Goal: Task Accomplishment & Management: Manage account settings

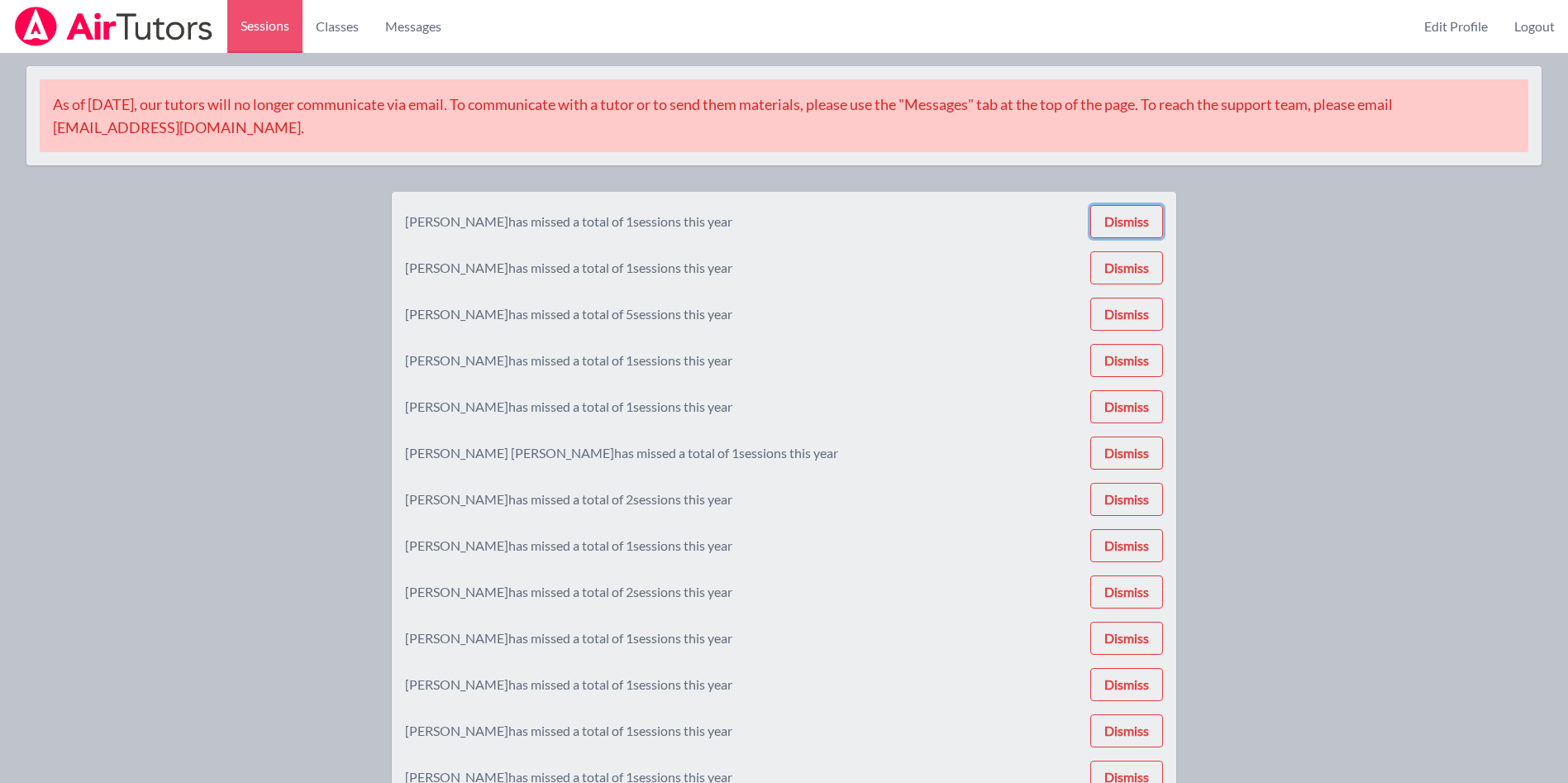
click at [1141, 207] on button "Dismiss" at bounding box center [1127, 222] width 73 height 33
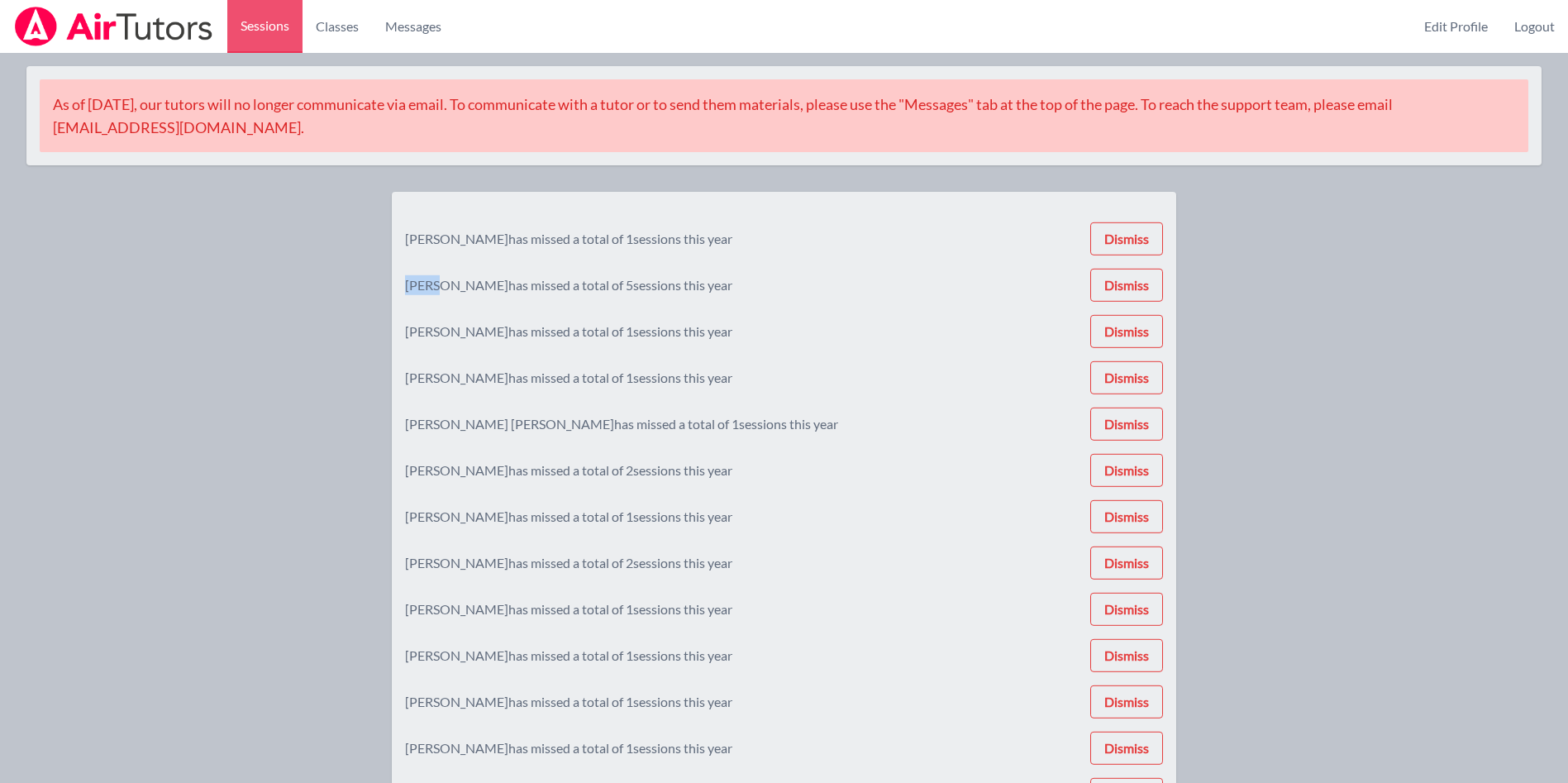
click at [1141, 207] on div "[PERSON_NAME] has missed a total of 1 sessions this year Dismiss [PERSON_NAME] …" at bounding box center [784, 622] width 758 height 834
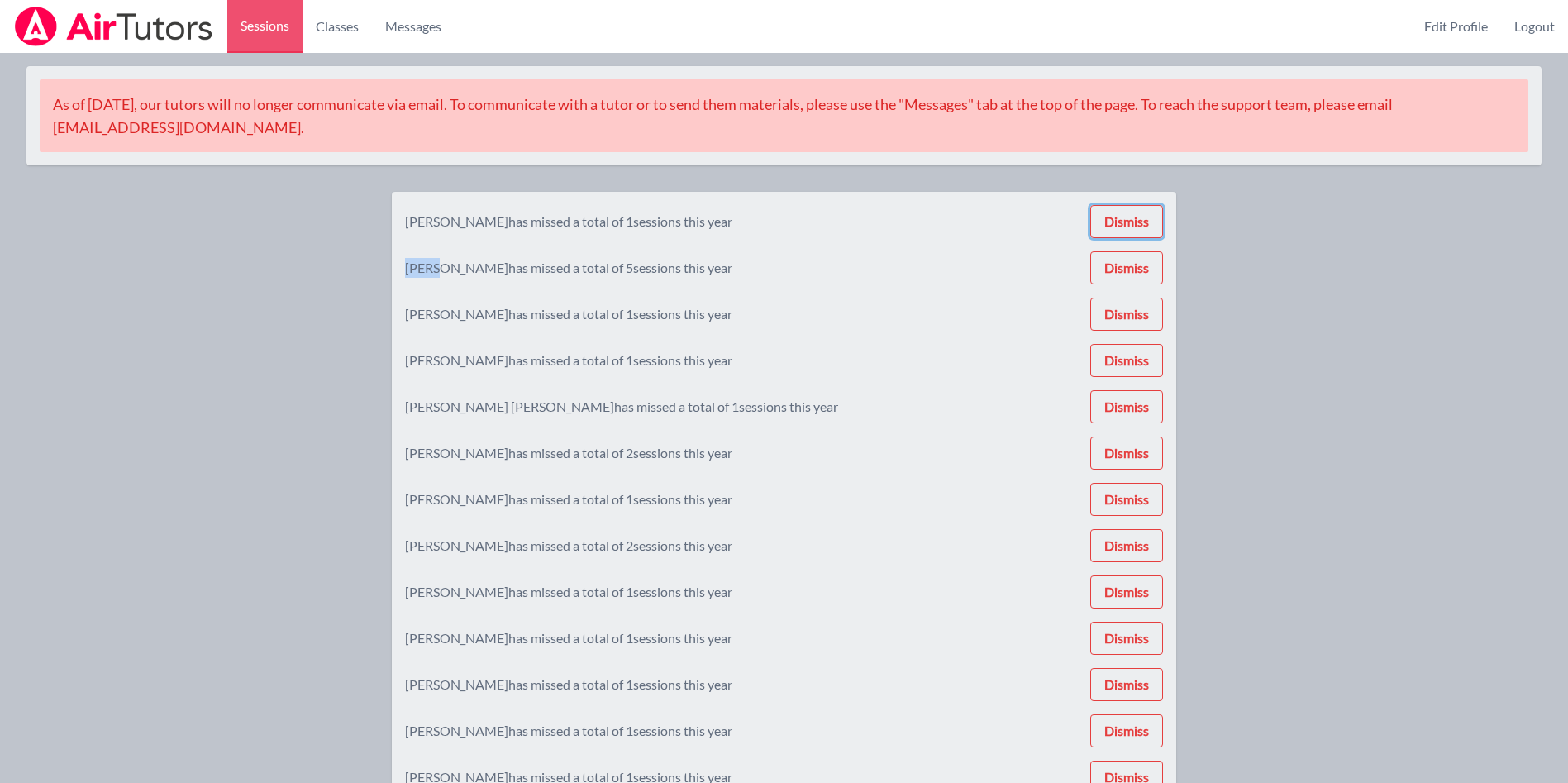
click at [1141, 207] on button "Dismiss" at bounding box center [1127, 222] width 73 height 33
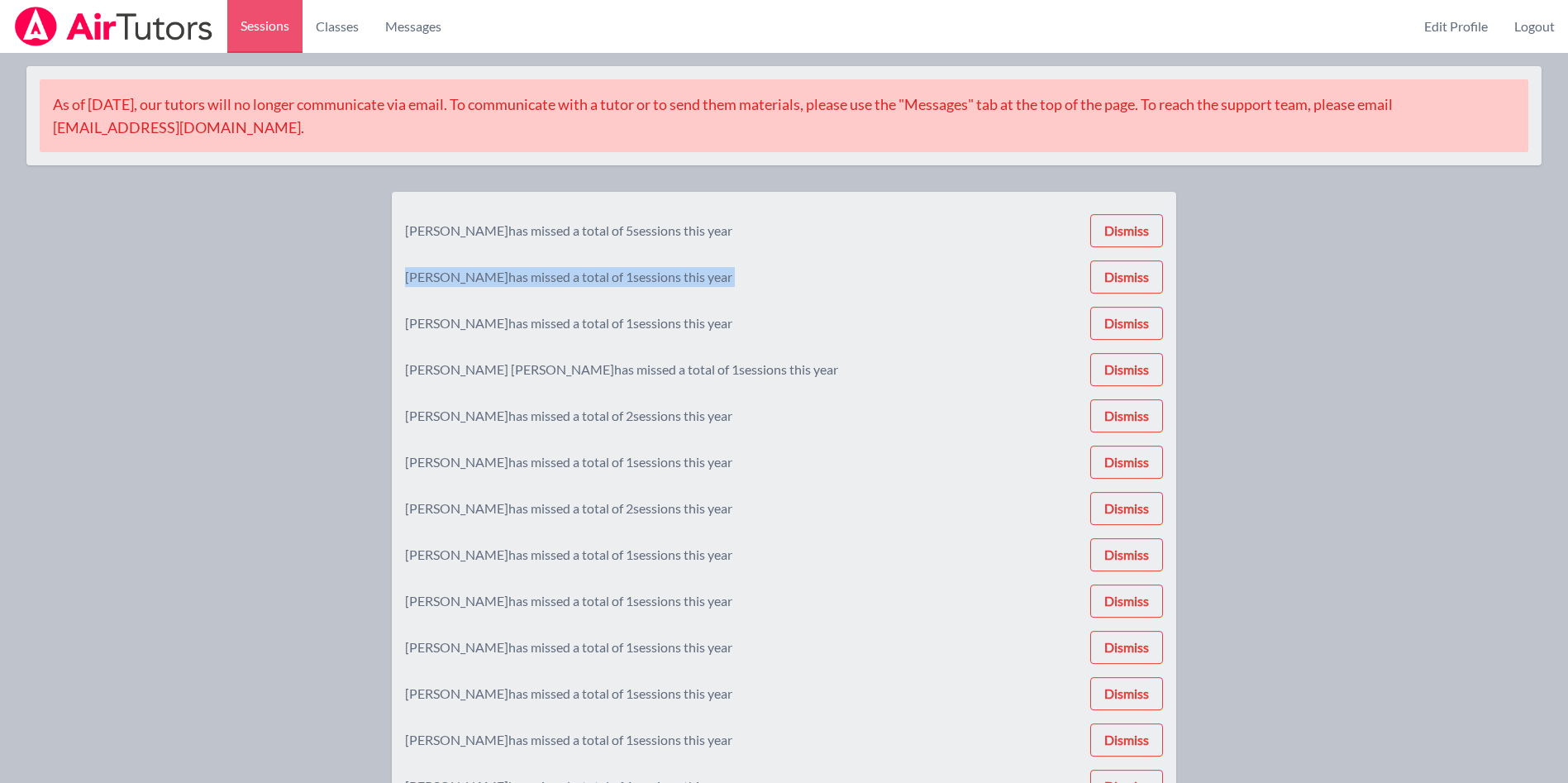
click at [1141, 207] on div "[PERSON_NAME] has missed a total of 5 sessions this year Dismiss [PERSON_NAME] …" at bounding box center [784, 599] width 758 height 787
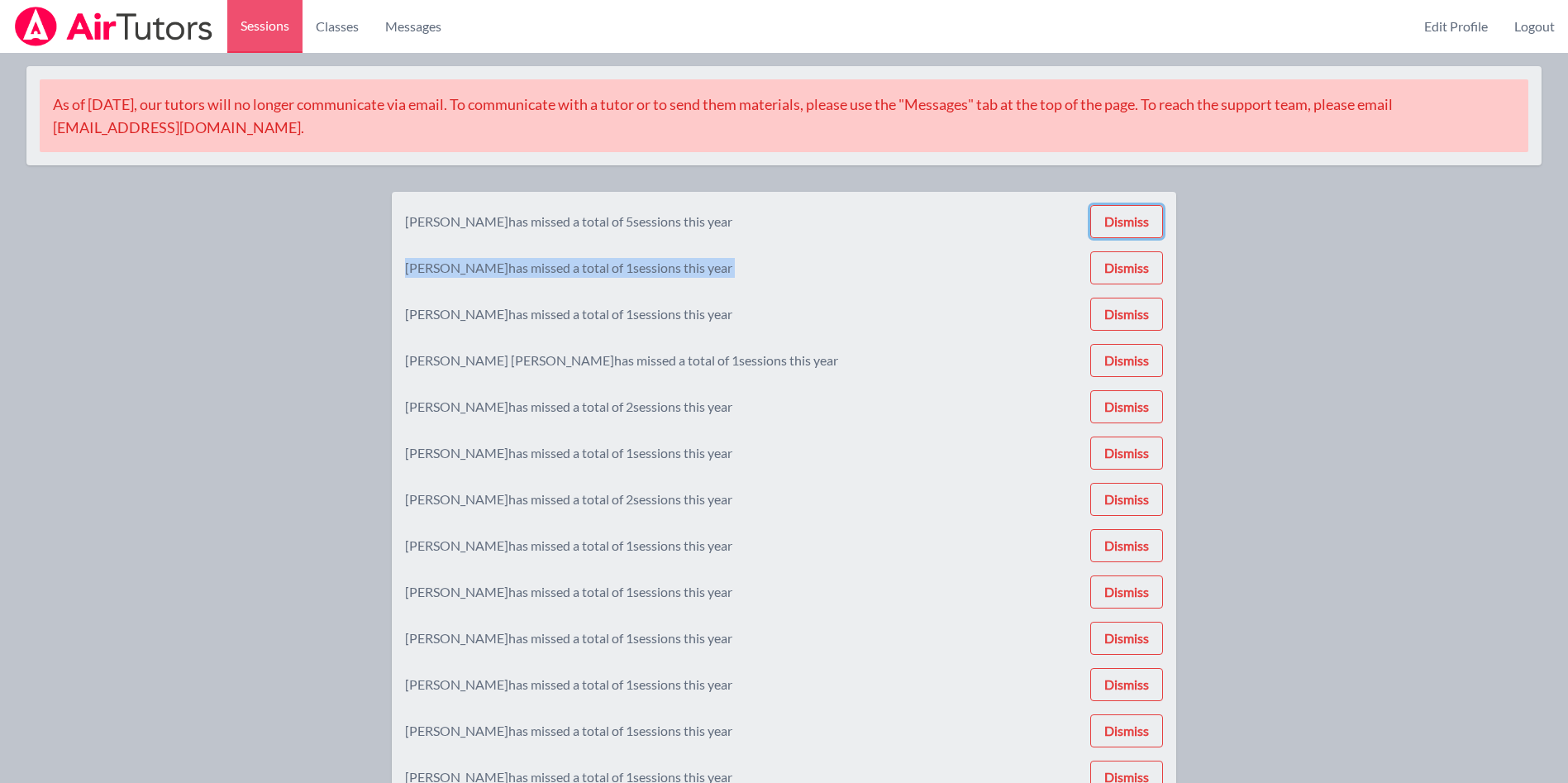
click at [1141, 207] on button "Dismiss" at bounding box center [1127, 222] width 73 height 33
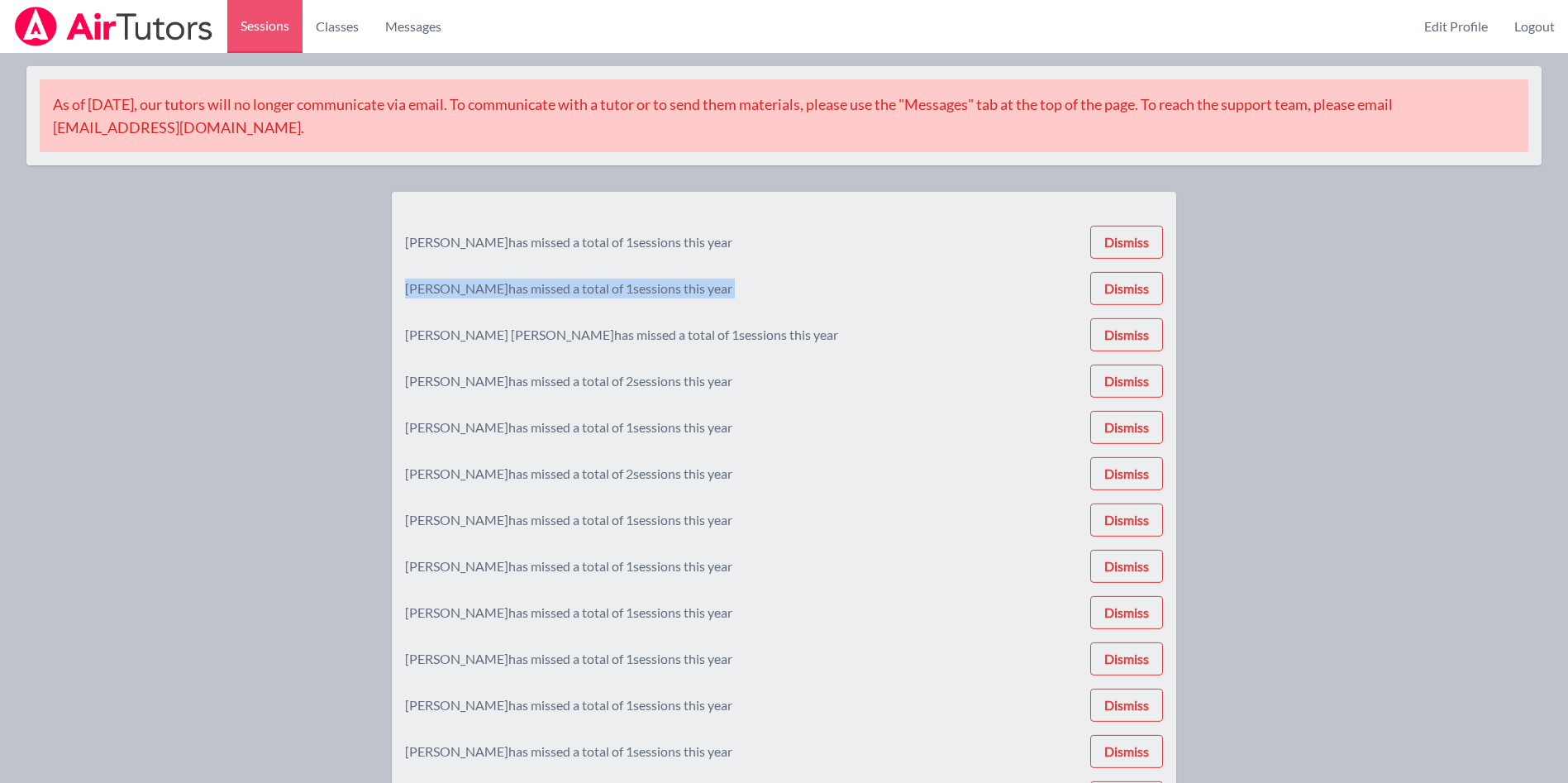
click at [1141, 207] on div "[PERSON_NAME] has missed a total of 1 sessions this year Dismiss [PERSON_NAME] …" at bounding box center [784, 576] width 758 height 741
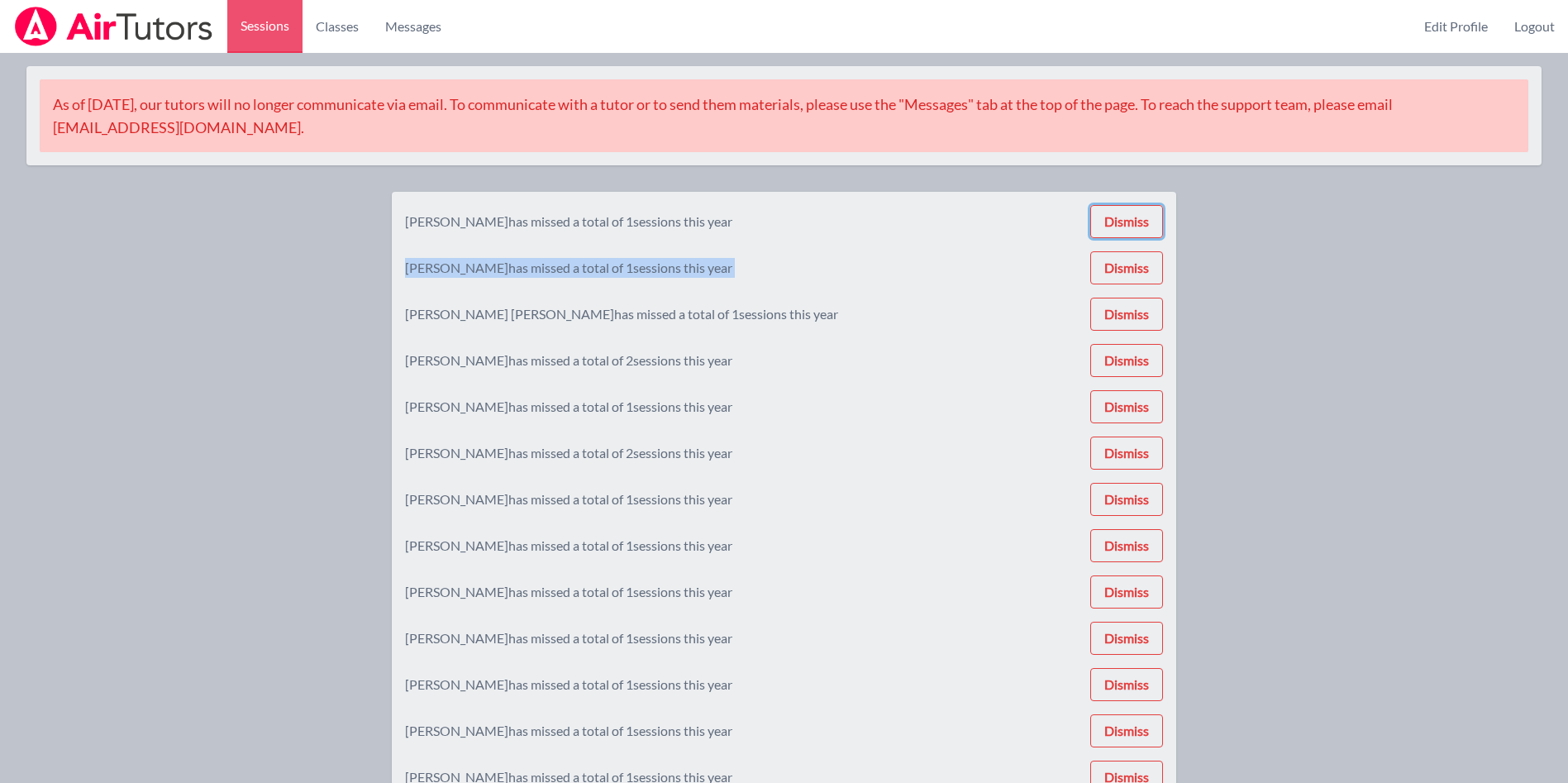
click at [1141, 207] on button "Dismiss" at bounding box center [1127, 222] width 73 height 33
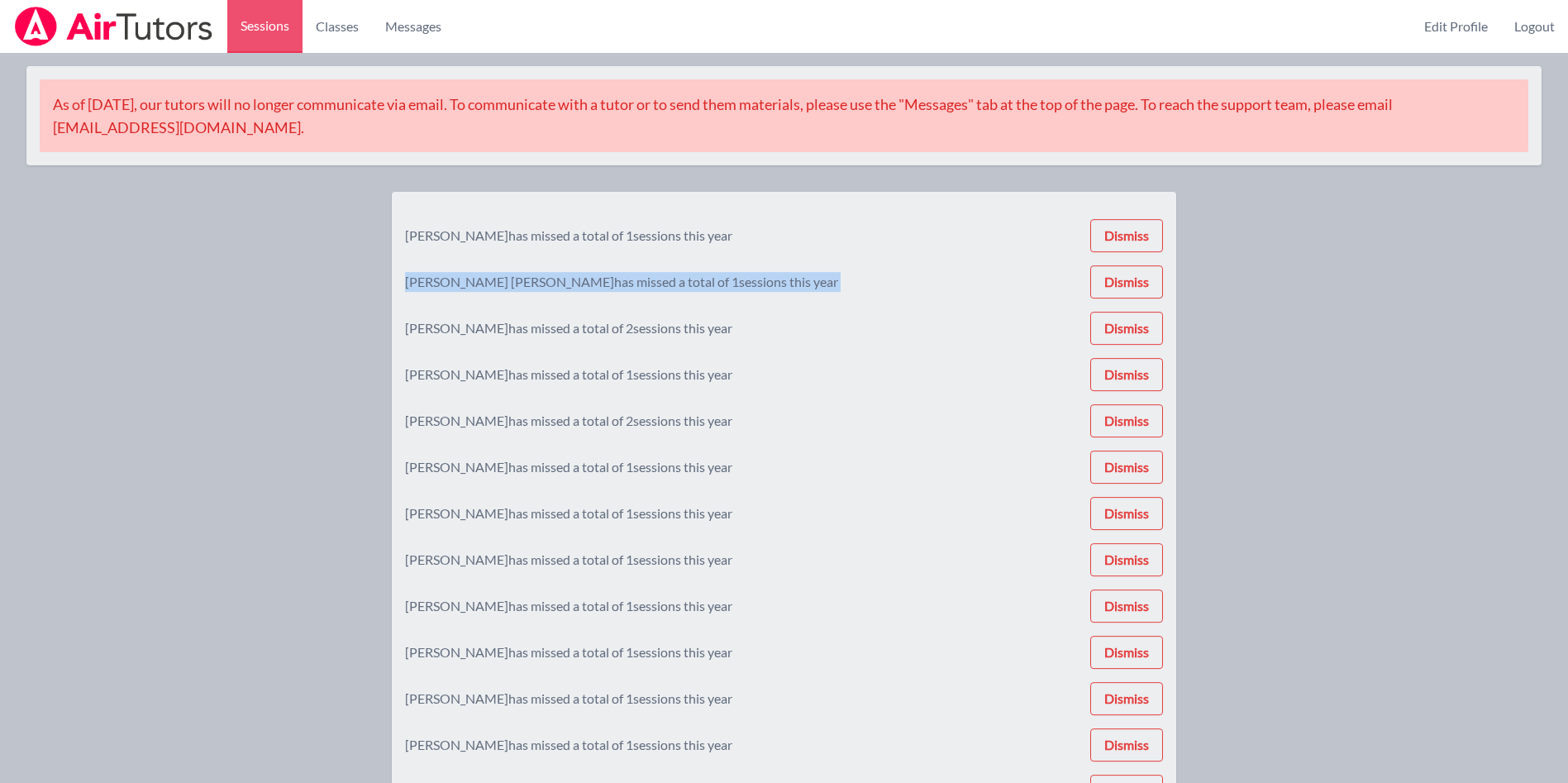
click at [1141, 207] on div "[PERSON_NAME] has missed a total of 1 sessions this year Dismiss [PERSON_NAME] …" at bounding box center [784, 553] width 758 height 695
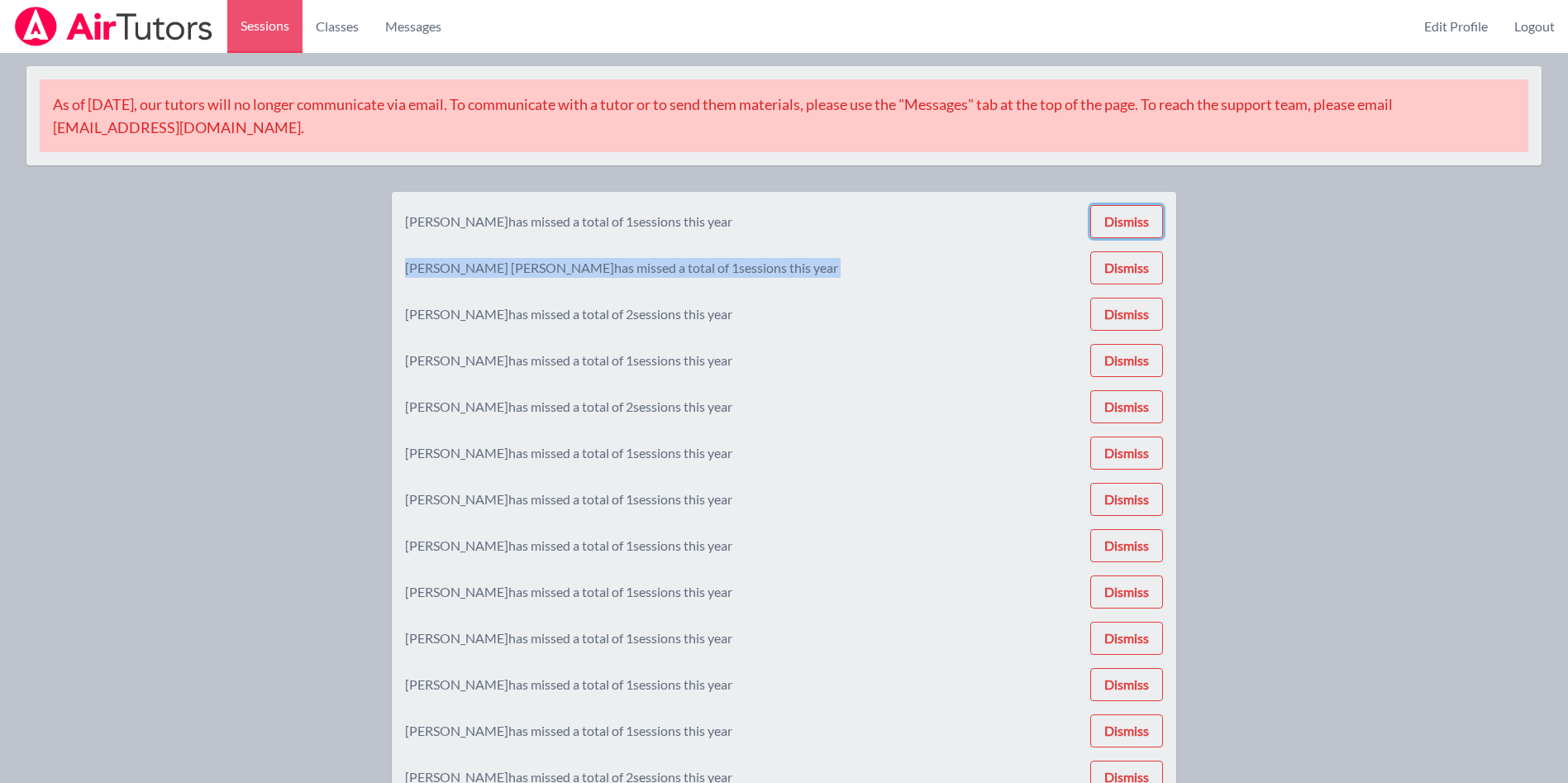
click at [1141, 207] on button "Dismiss" at bounding box center [1127, 222] width 73 height 33
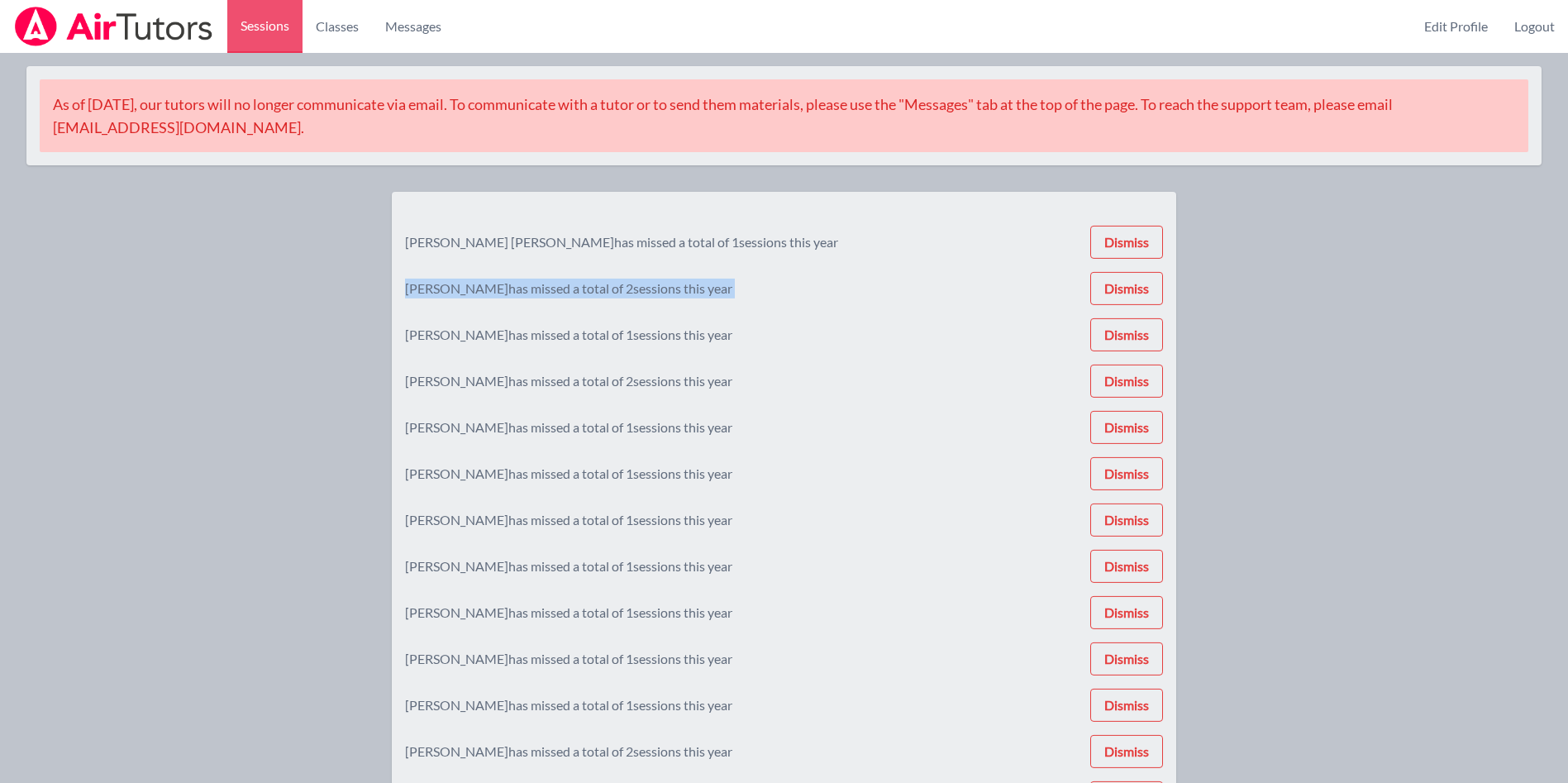
click at [1141, 207] on div "[PERSON_NAME] [PERSON_NAME] has missed a total of 1 sessions this year Dismiss …" at bounding box center [784, 529] width 758 height 649
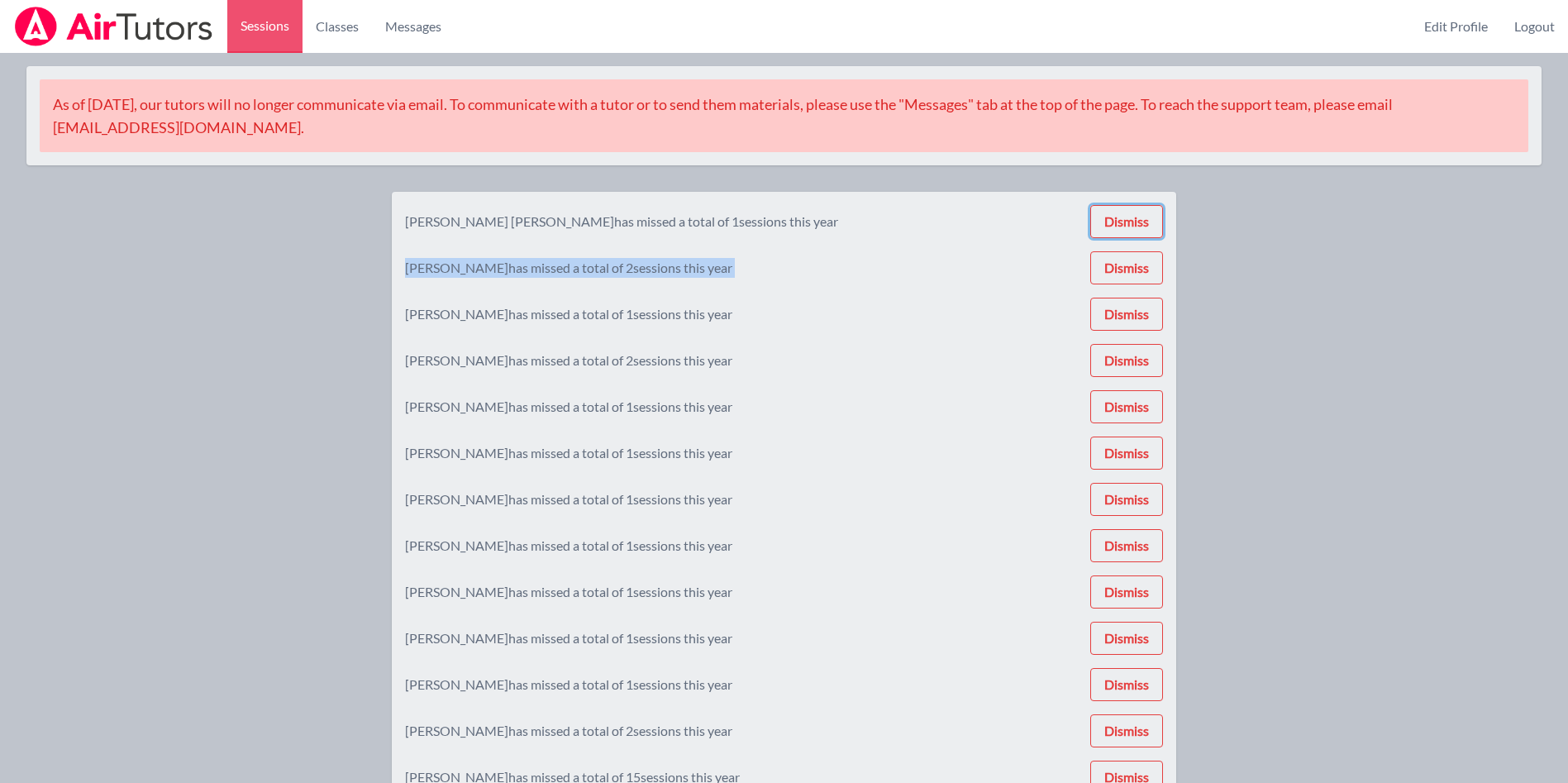
click at [1141, 207] on button "Dismiss" at bounding box center [1127, 222] width 73 height 33
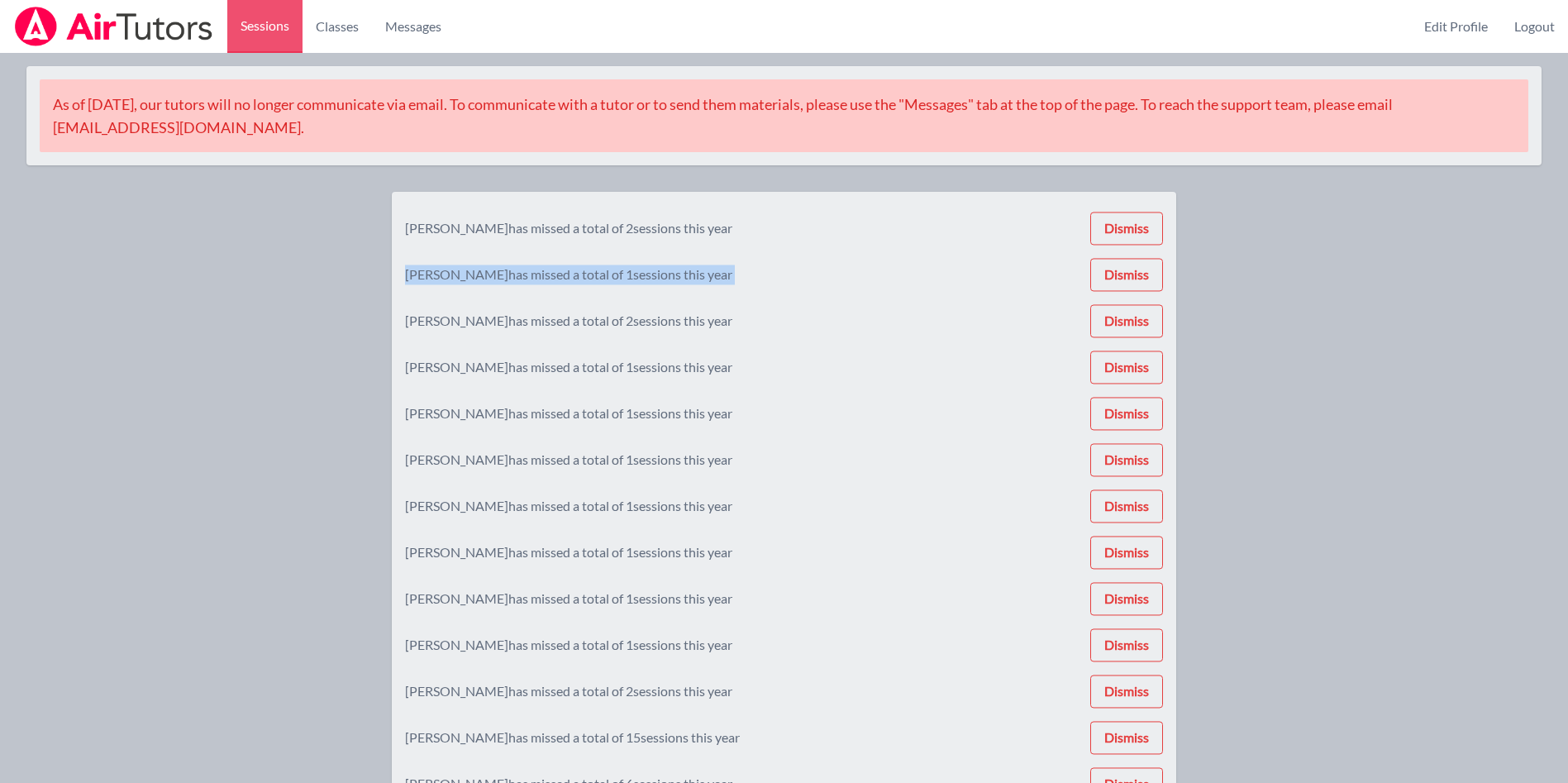
click at [1141, 207] on div "[PERSON_NAME] has missed a total of 2 sessions this year Dismiss [PERSON_NAME] …" at bounding box center [784, 506] width 758 height 602
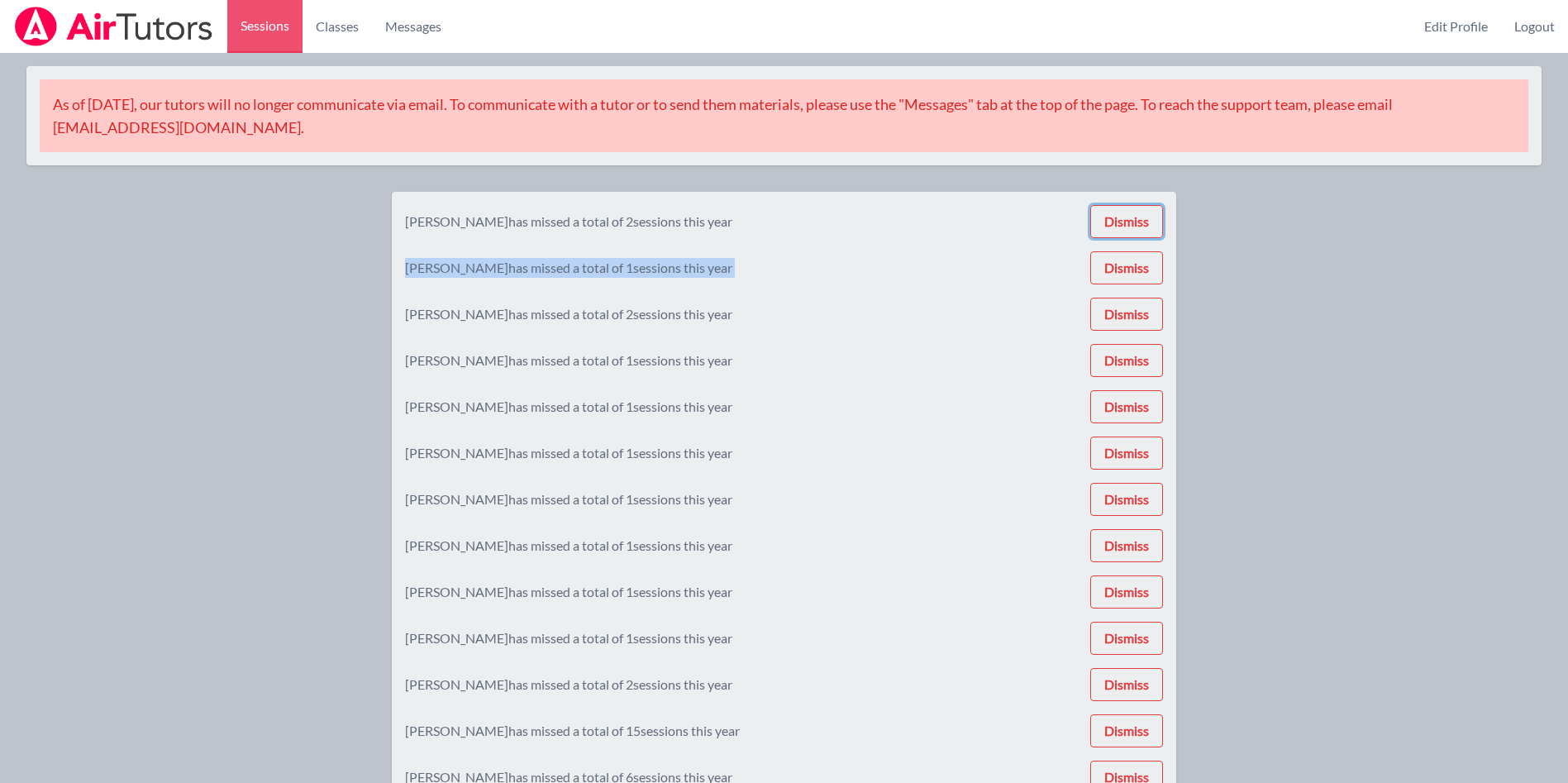
click at [1141, 207] on button "Dismiss" at bounding box center [1127, 222] width 73 height 33
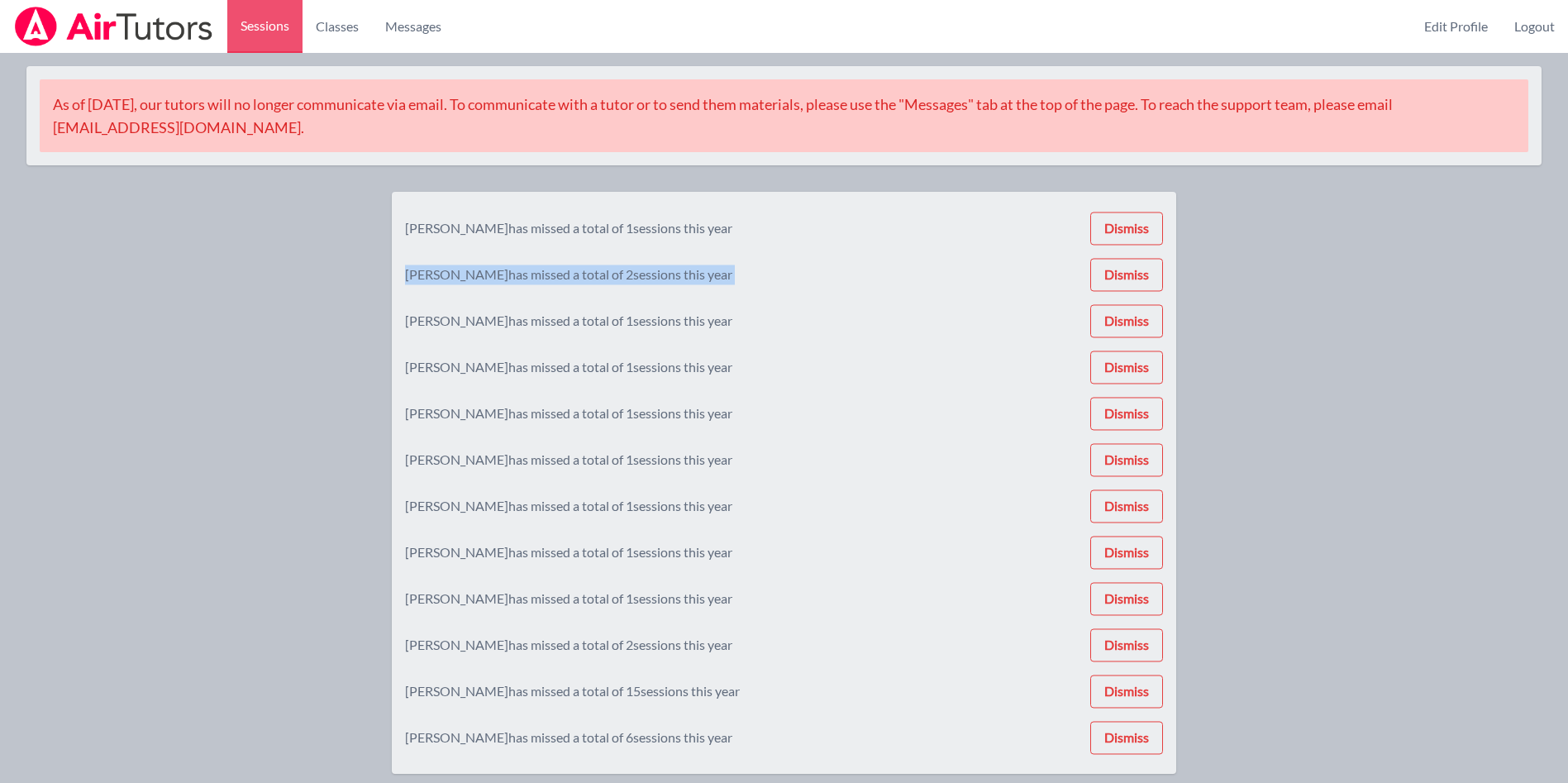
click at [1141, 207] on div "[PERSON_NAME] has missed a total of 1 sessions this year Dismiss [PERSON_NAME] …" at bounding box center [784, 483] width 758 height 556
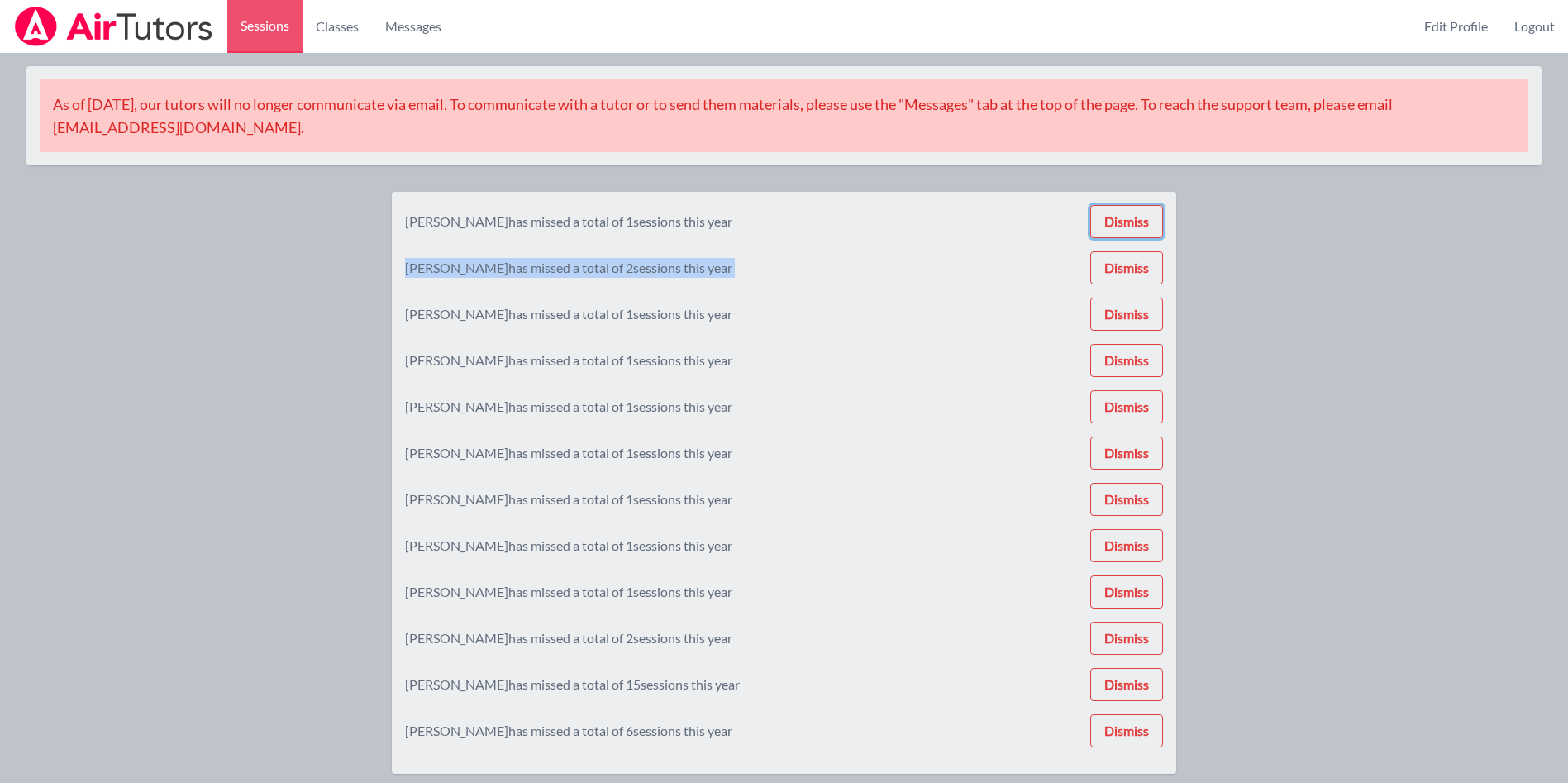
click at [1141, 207] on button "Dismiss" at bounding box center [1127, 222] width 73 height 33
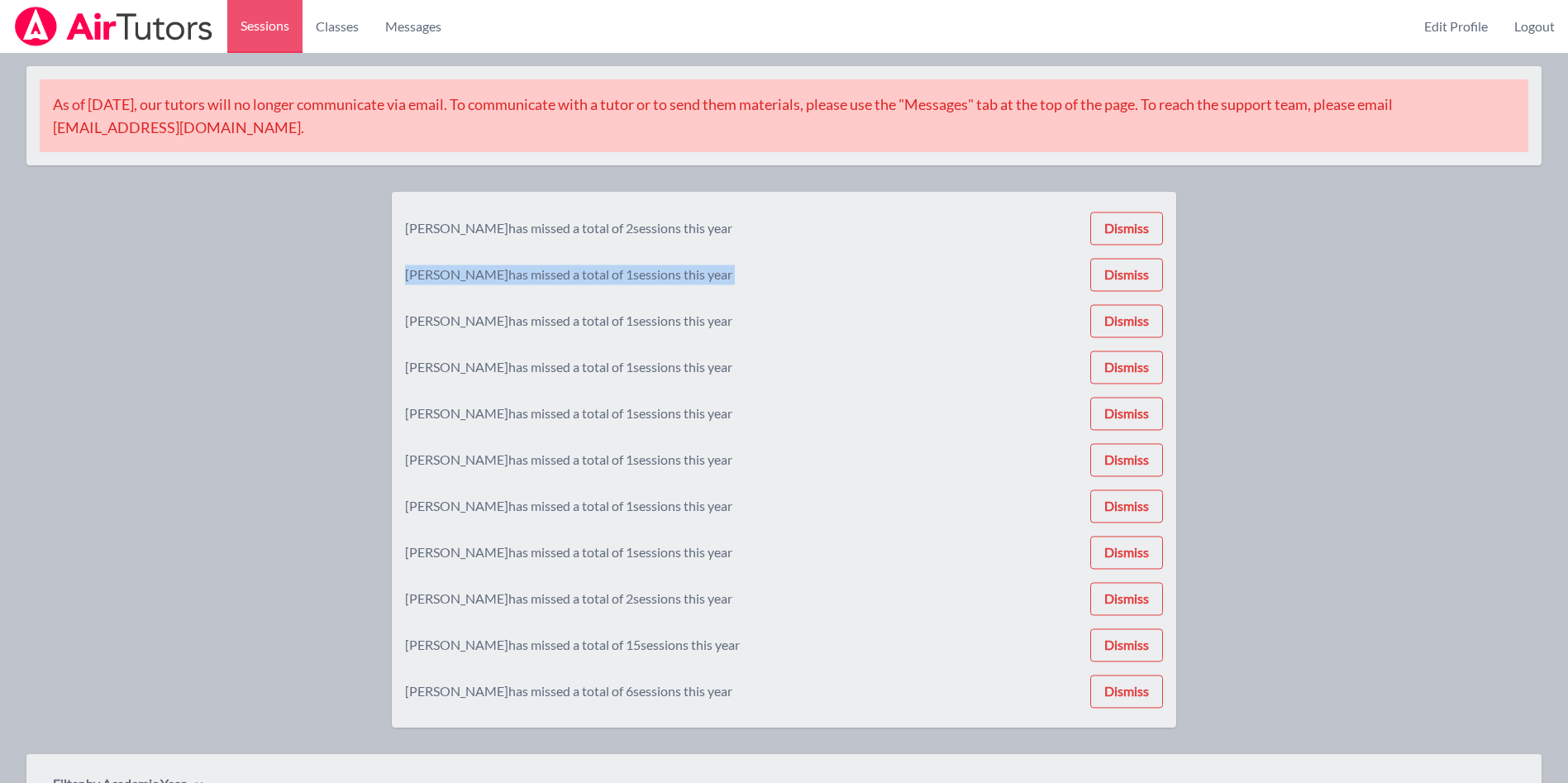
click at [1141, 207] on div "[PERSON_NAME] has missed a total of 2 sessions this year Dismiss [PERSON_NAME] …" at bounding box center [784, 460] width 758 height 510
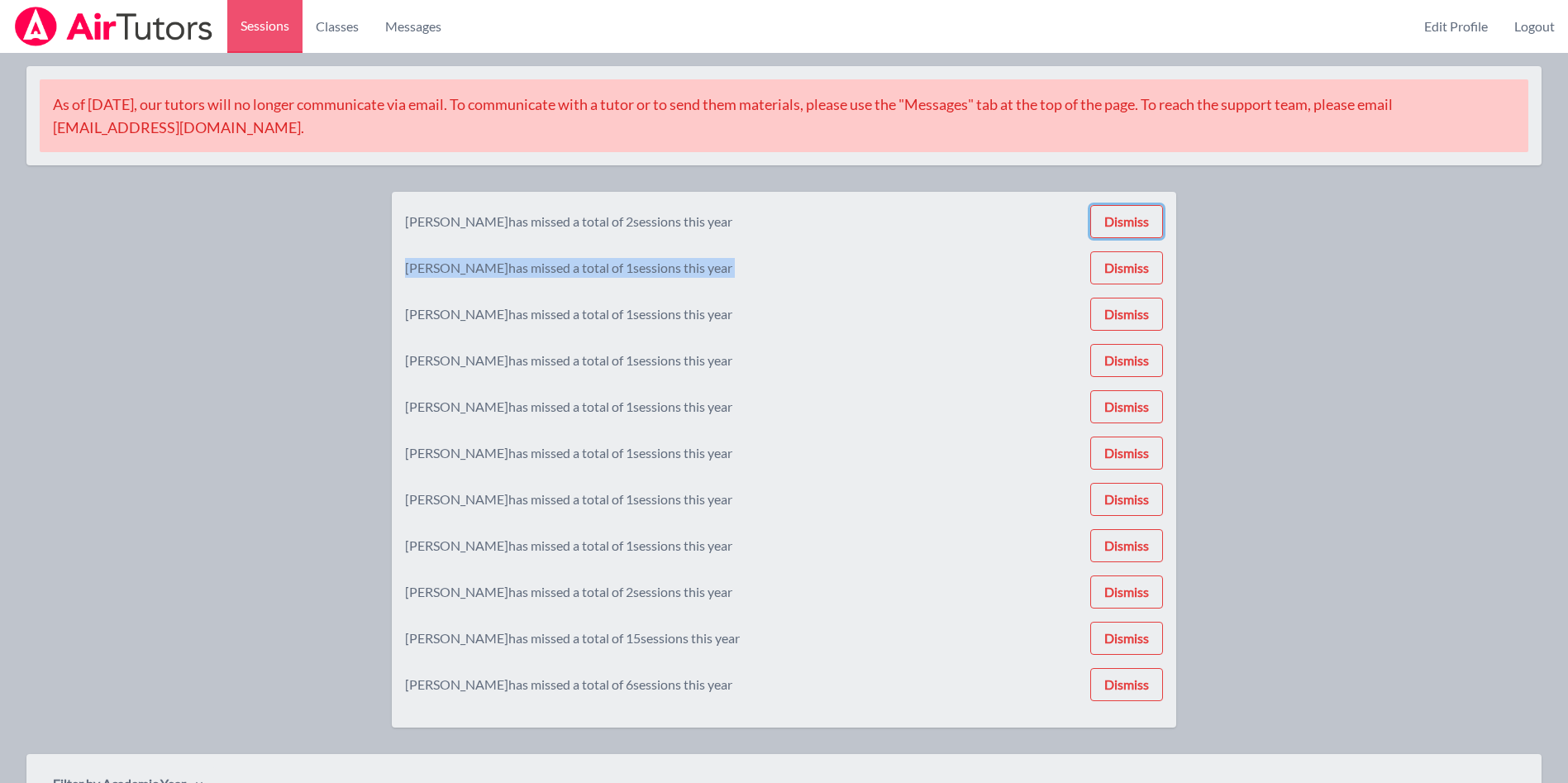
click at [1141, 207] on button "Dismiss" at bounding box center [1127, 222] width 73 height 33
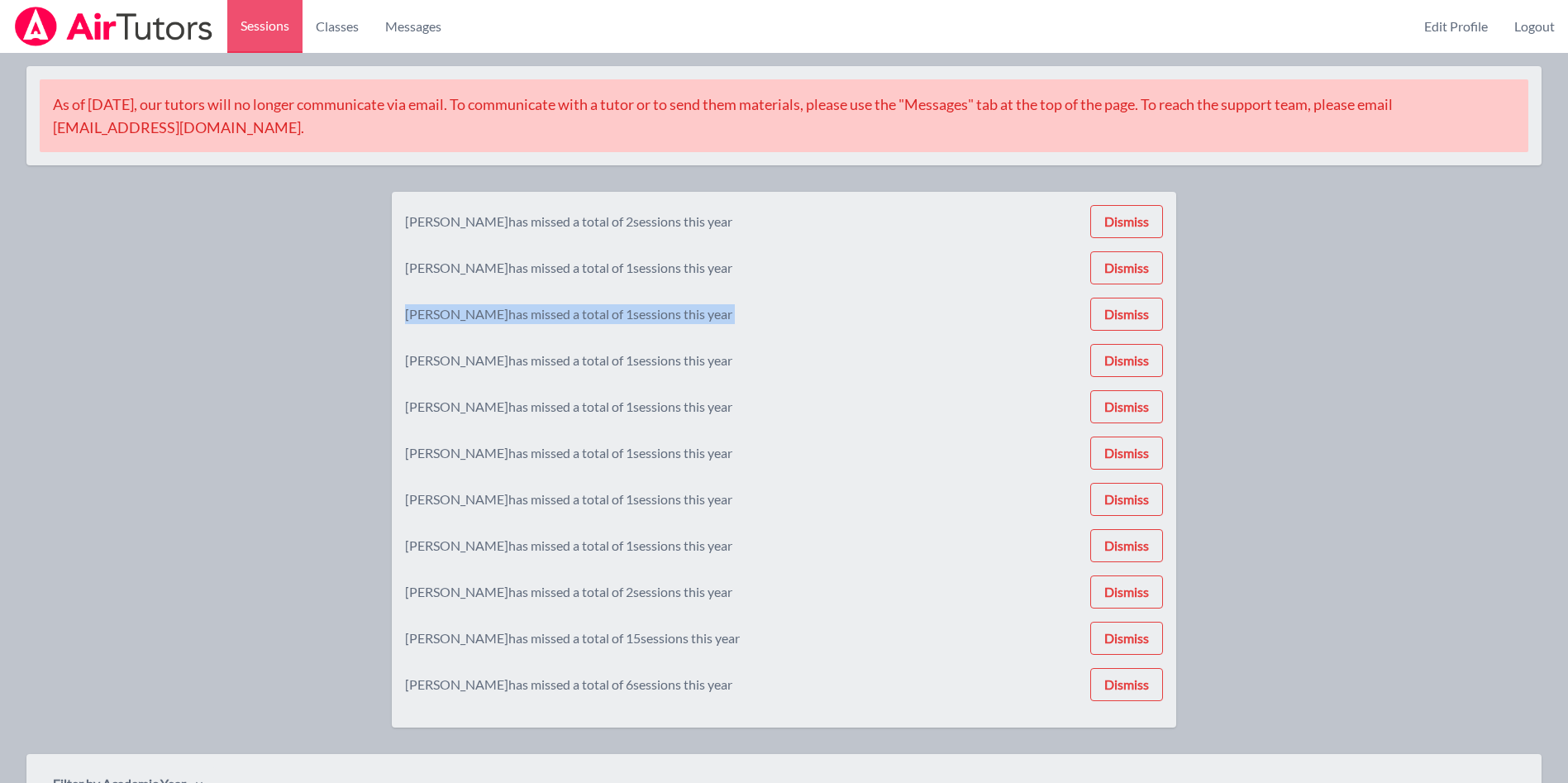
click at [1141, 207] on div "[PERSON_NAME] has missed a total of 2 sessions this year Dismiss [PERSON_NAME] …" at bounding box center [784, 460] width 758 height 510
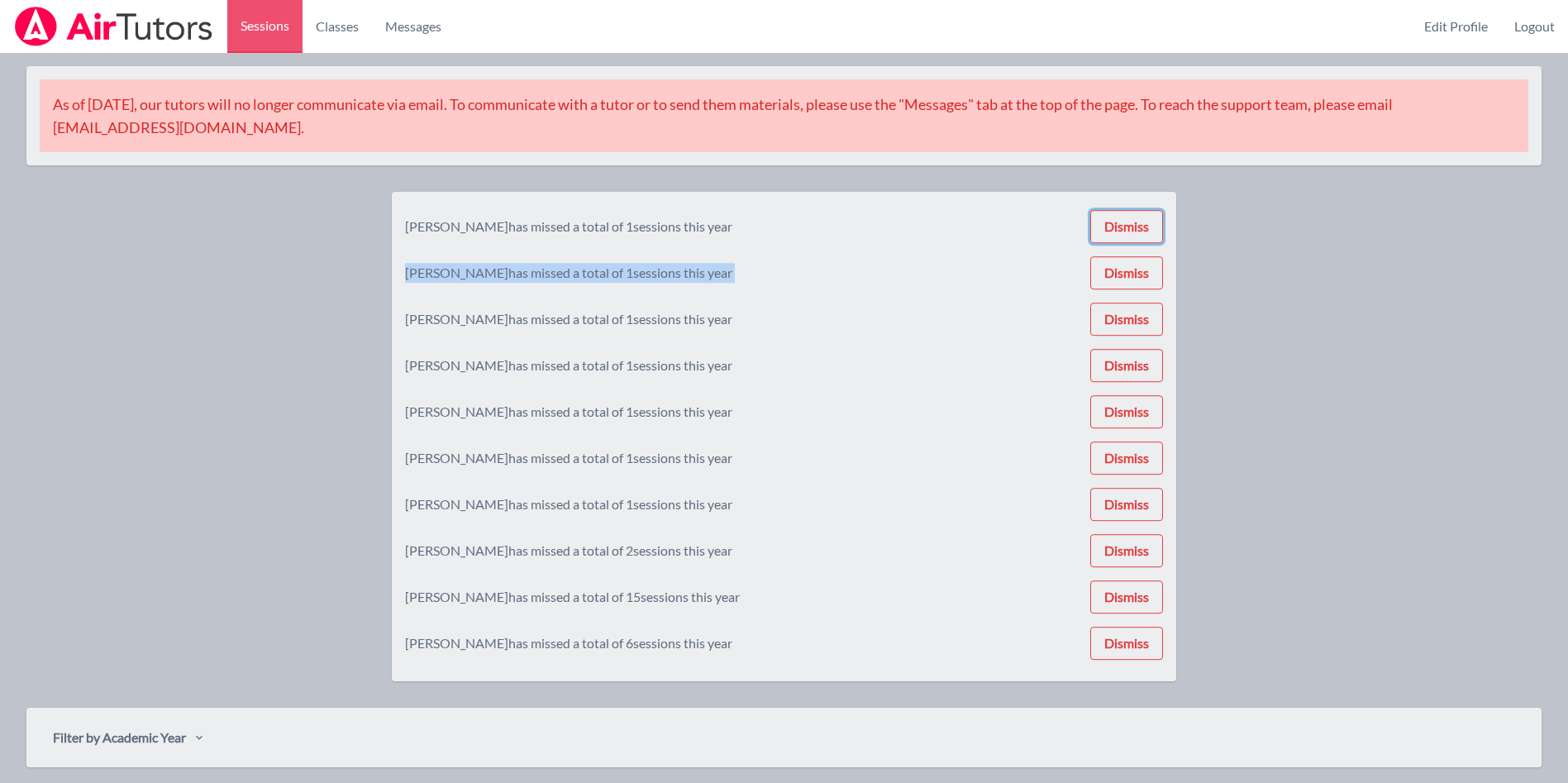
click at [1141, 210] on button "Dismiss" at bounding box center [1127, 226] width 73 height 33
click at [1141, 207] on button "Dismiss" at bounding box center [1127, 222] width 73 height 33
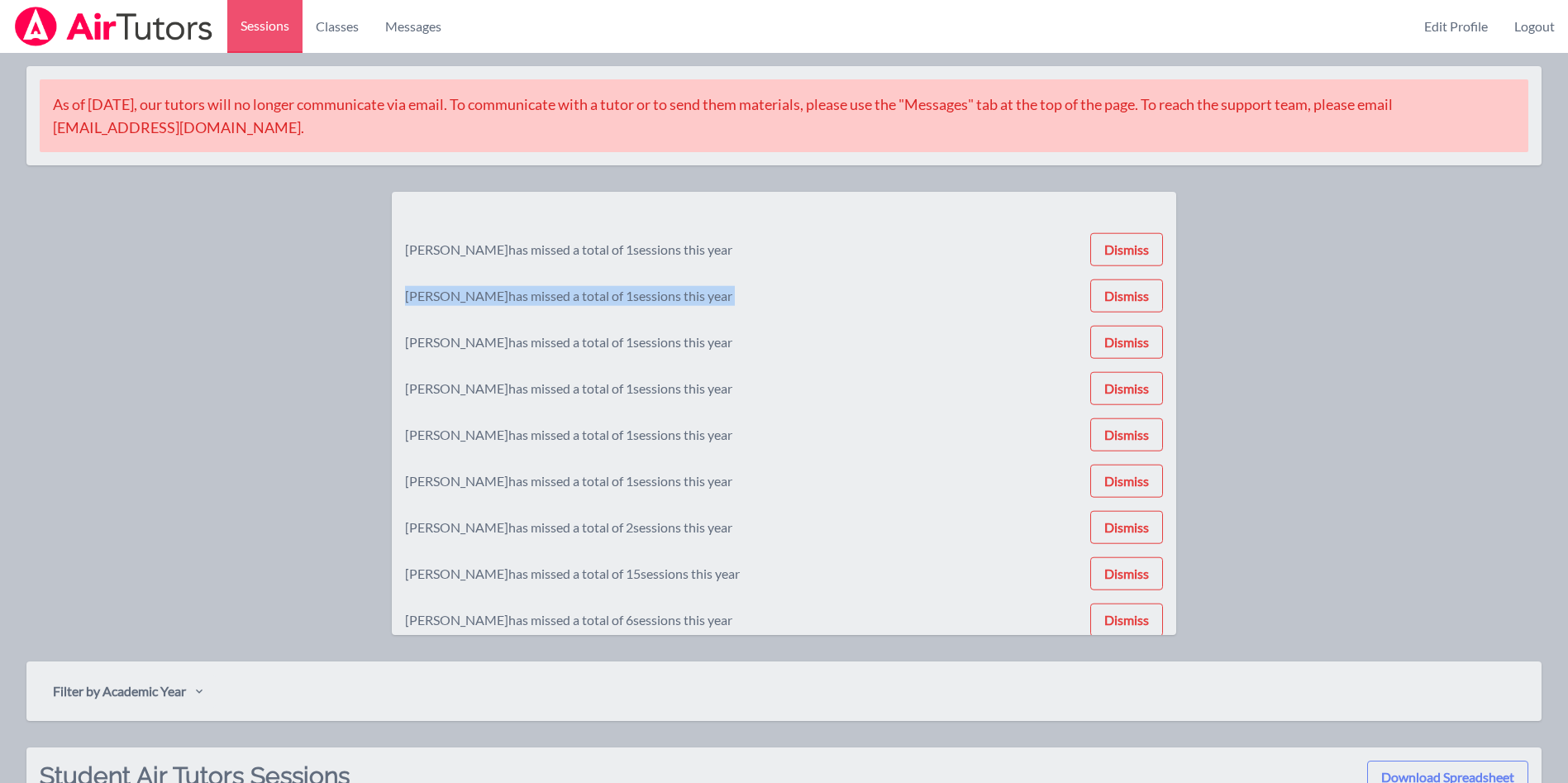
click at [1141, 207] on div "[DEMOGRAPHIC_DATA][PERSON_NAME] has missed a total of 1 sessions this year Dism…" at bounding box center [784, 414] width 758 height 417
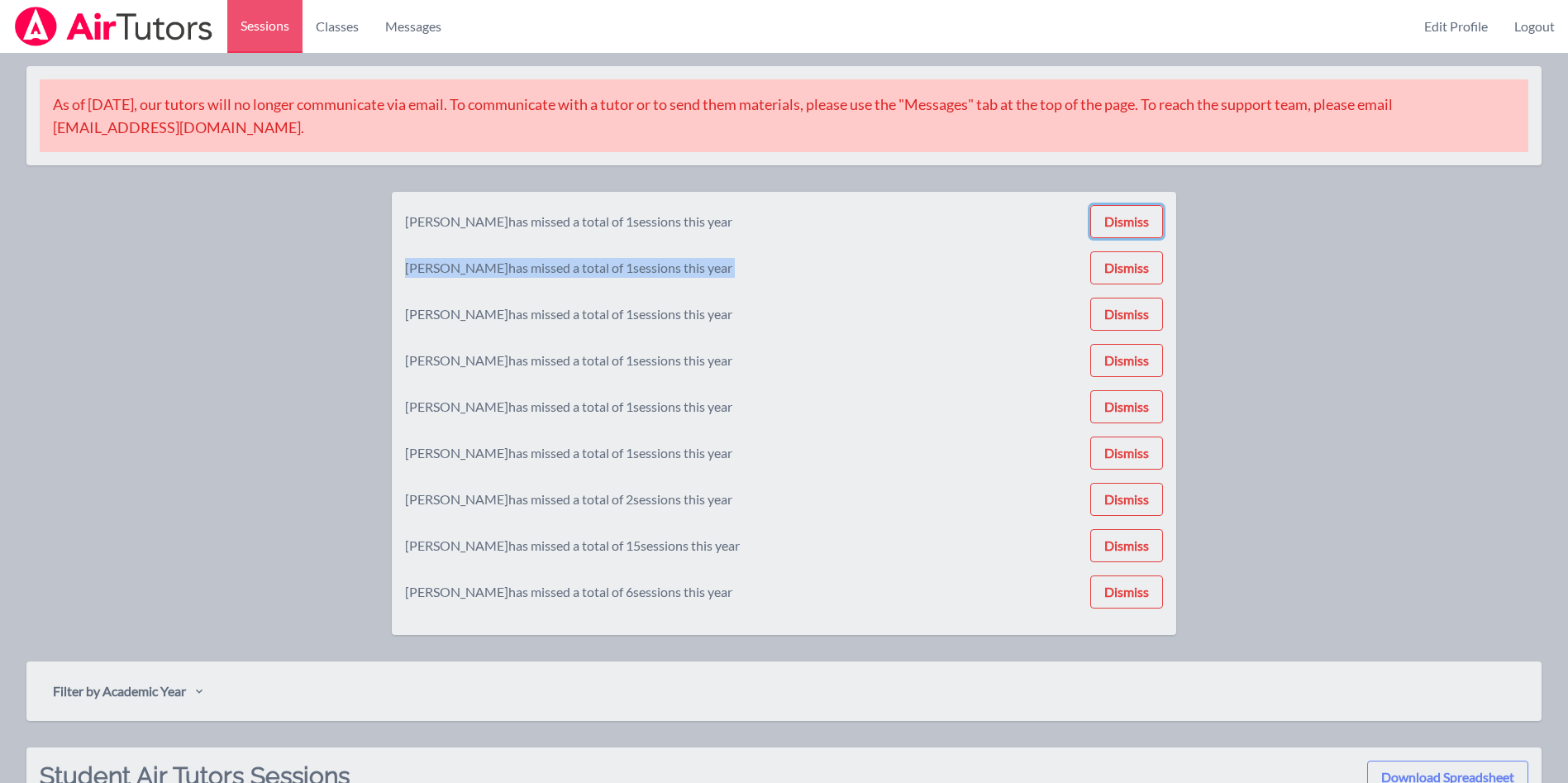
click at [1141, 207] on button "Dismiss" at bounding box center [1127, 222] width 73 height 33
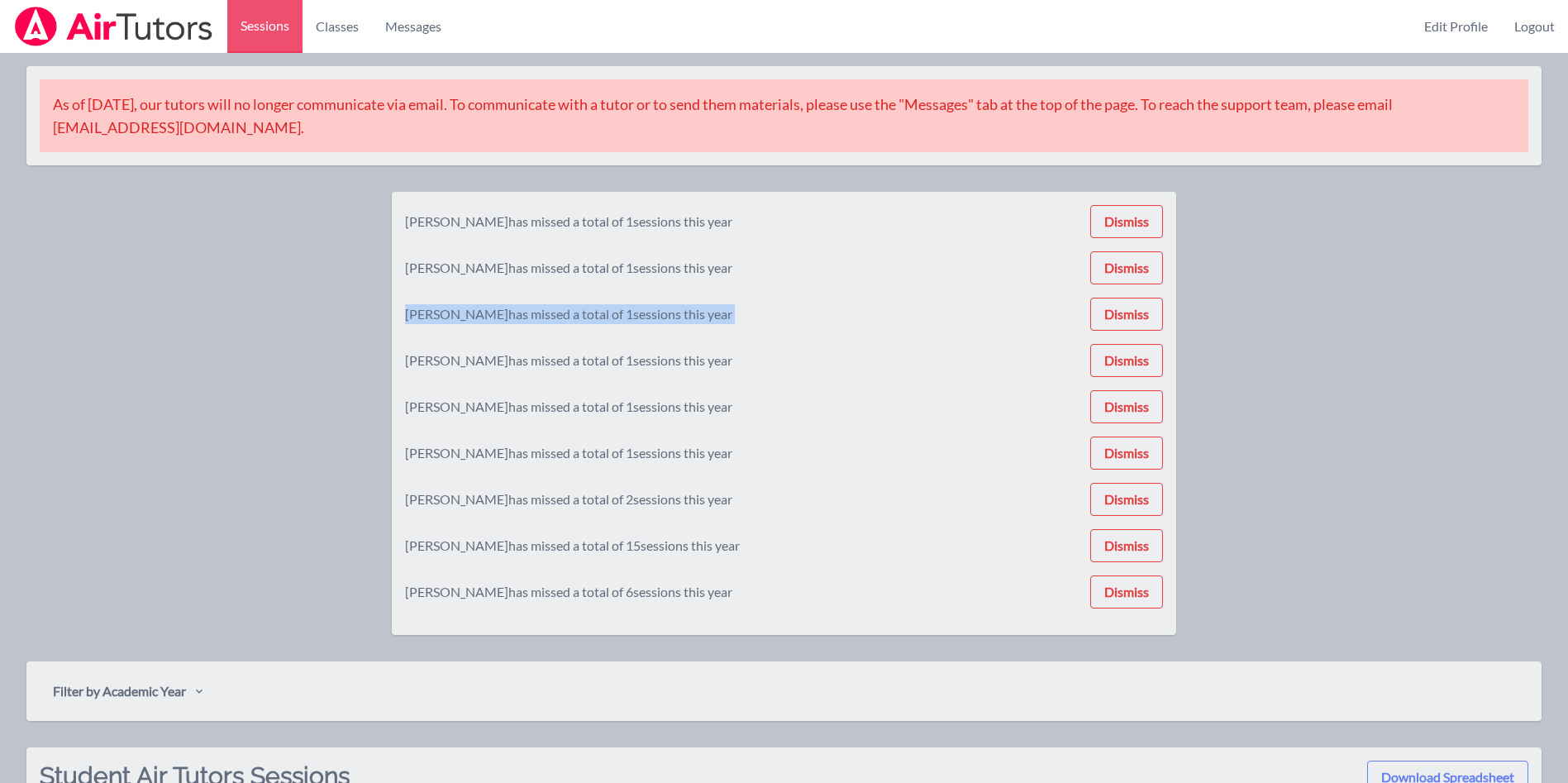
click at [1141, 207] on div "[DEMOGRAPHIC_DATA][PERSON_NAME] has missed a total of 1 sessions this year Dism…" at bounding box center [784, 414] width 758 height 417
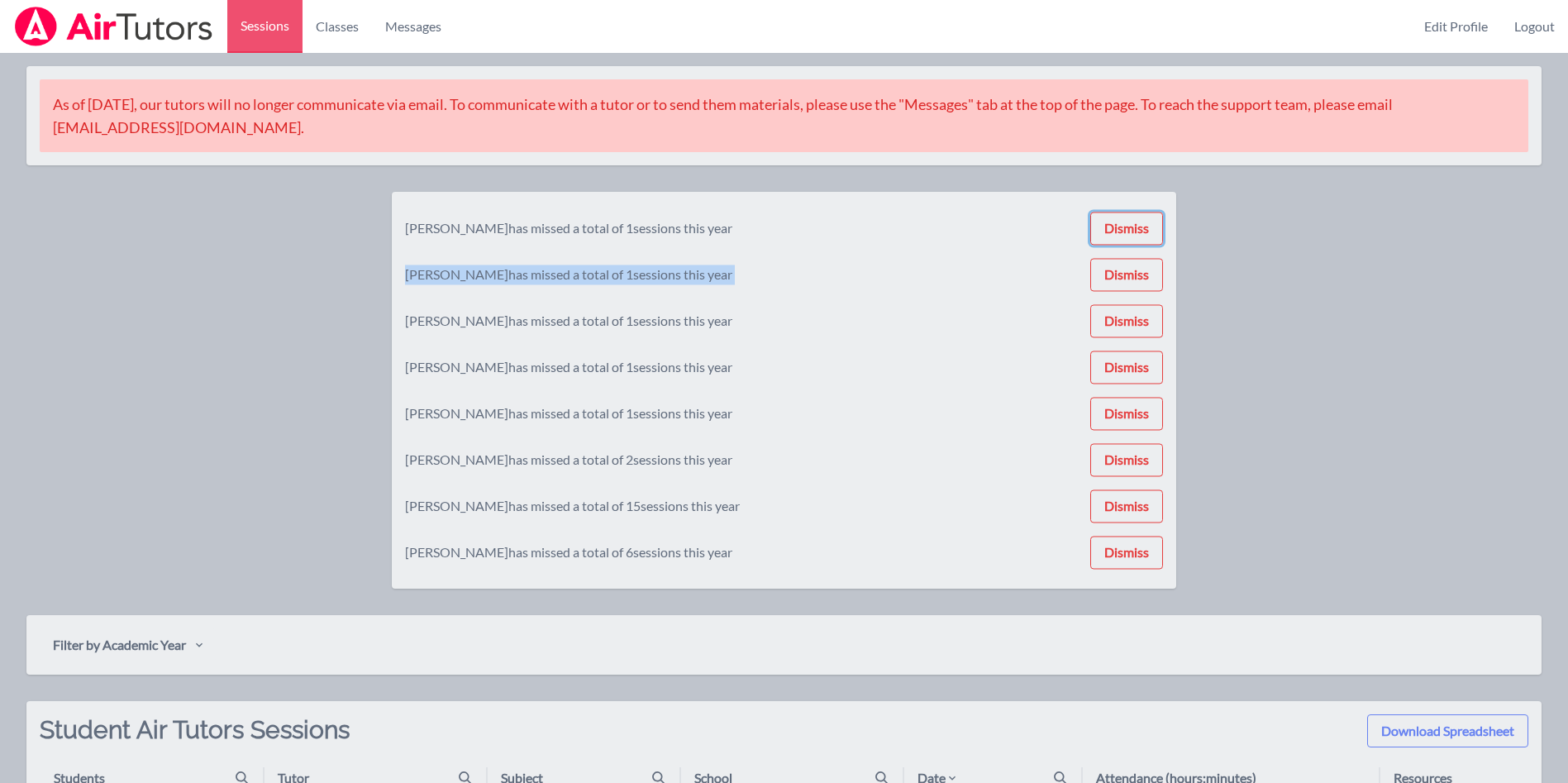
click at [1141, 212] on button "Dismiss" at bounding box center [1127, 228] width 73 height 33
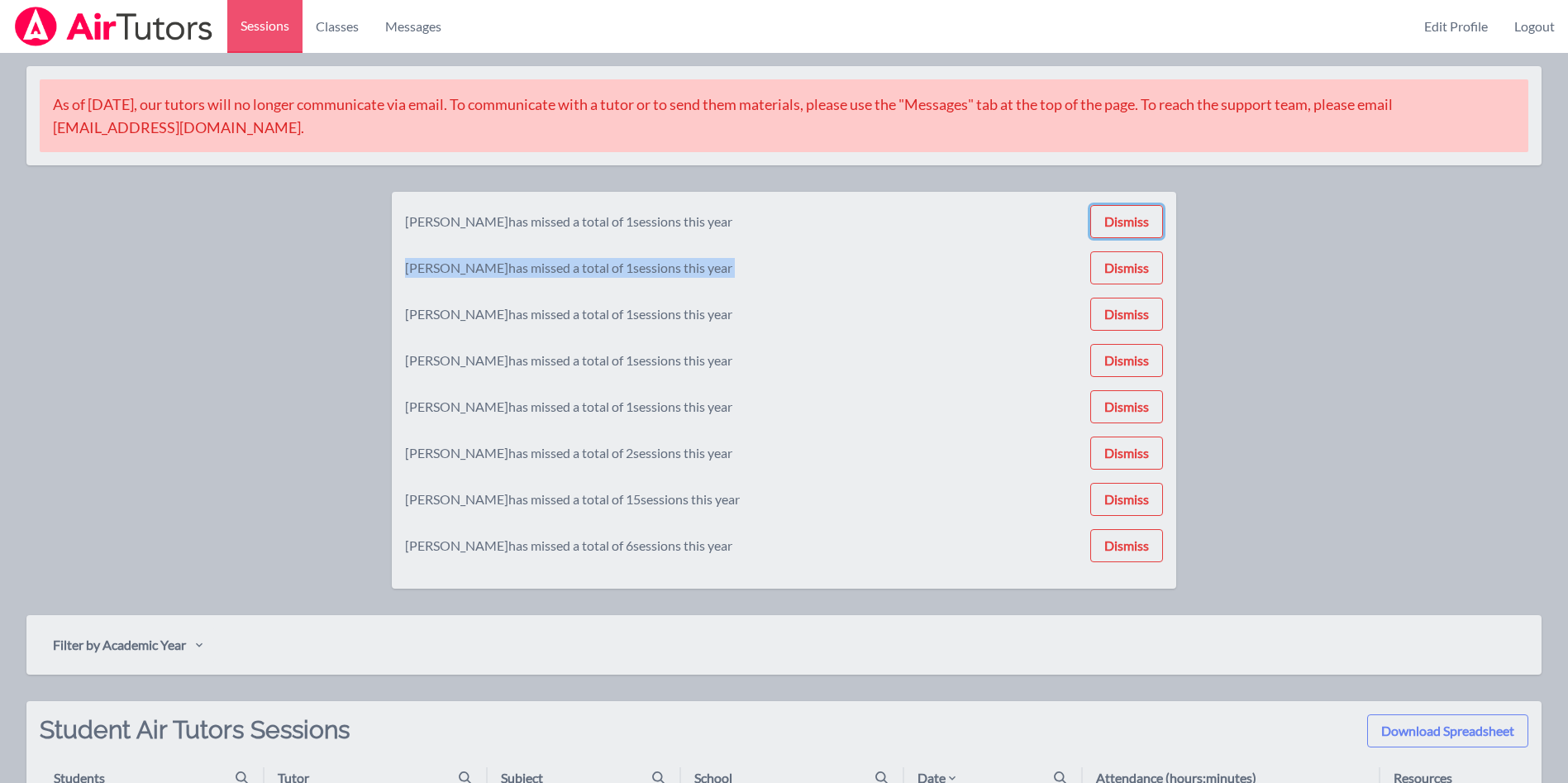
click at [1141, 207] on button "Dismiss" at bounding box center [1127, 222] width 73 height 33
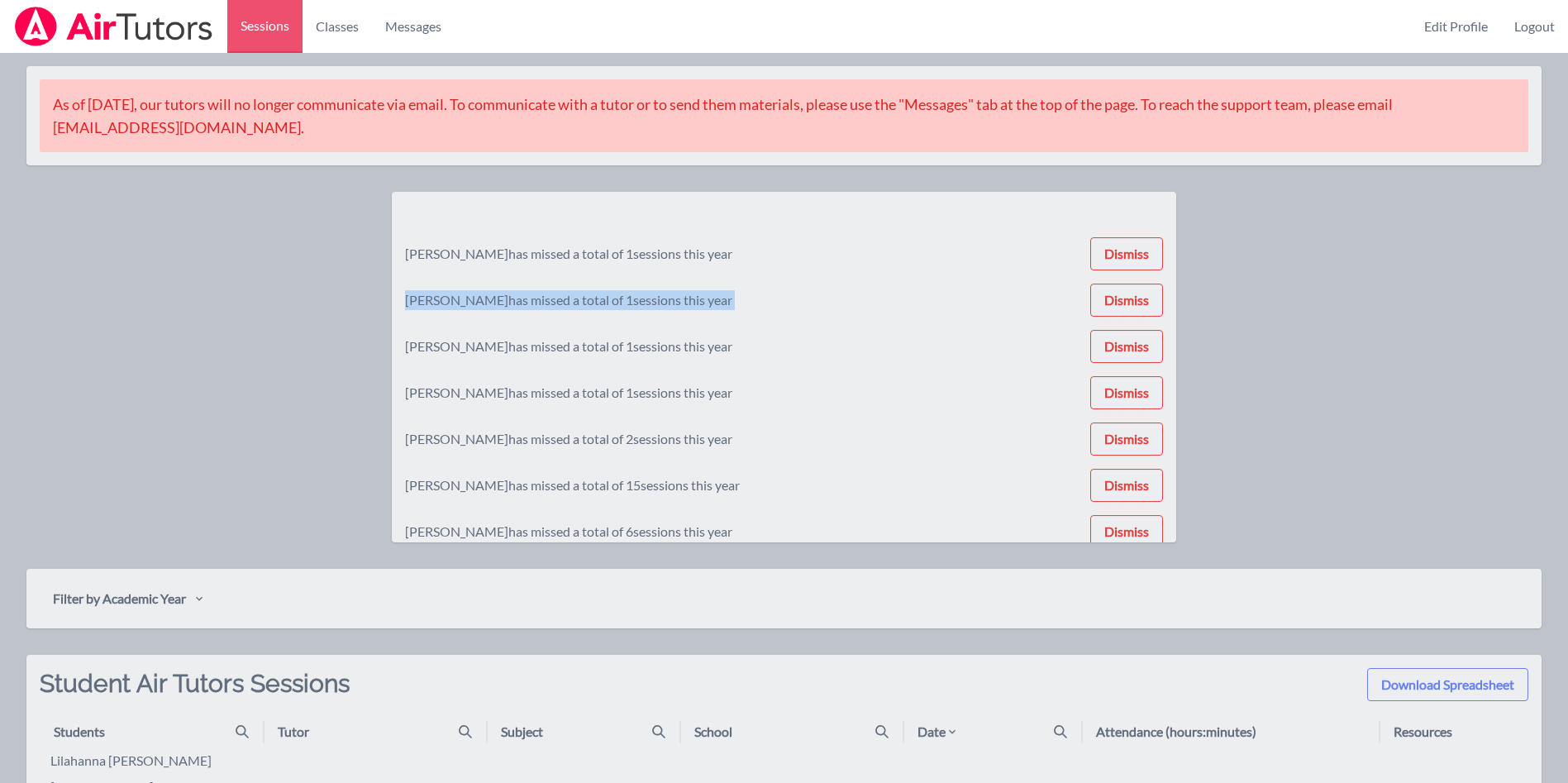
click at [1141, 207] on div "[PERSON_NAME] has missed a total of 1 sessions this year Dismiss [PERSON_NAME] …" at bounding box center [784, 367] width 758 height 324
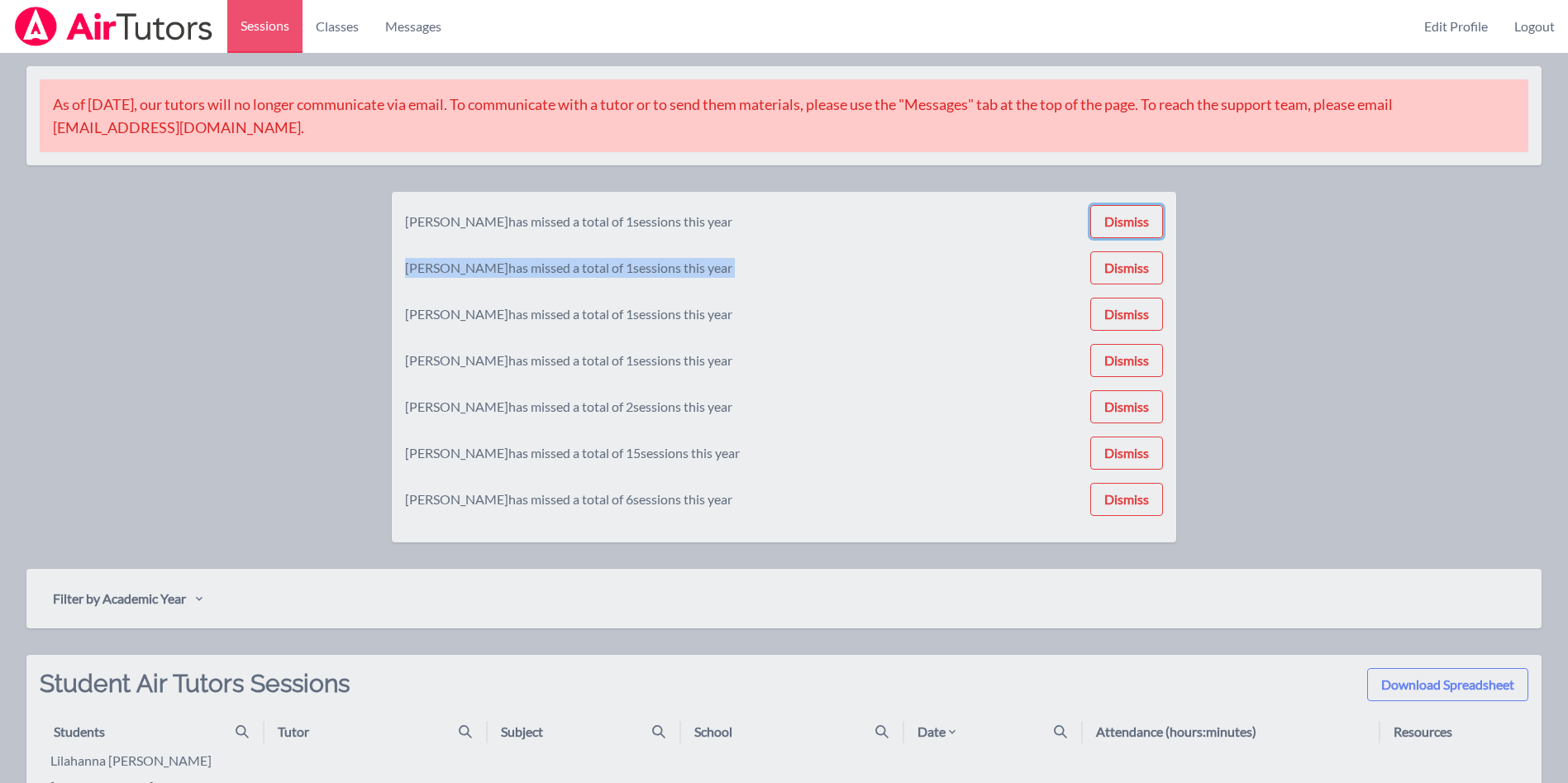
click at [1141, 207] on button "Dismiss" at bounding box center [1127, 222] width 73 height 33
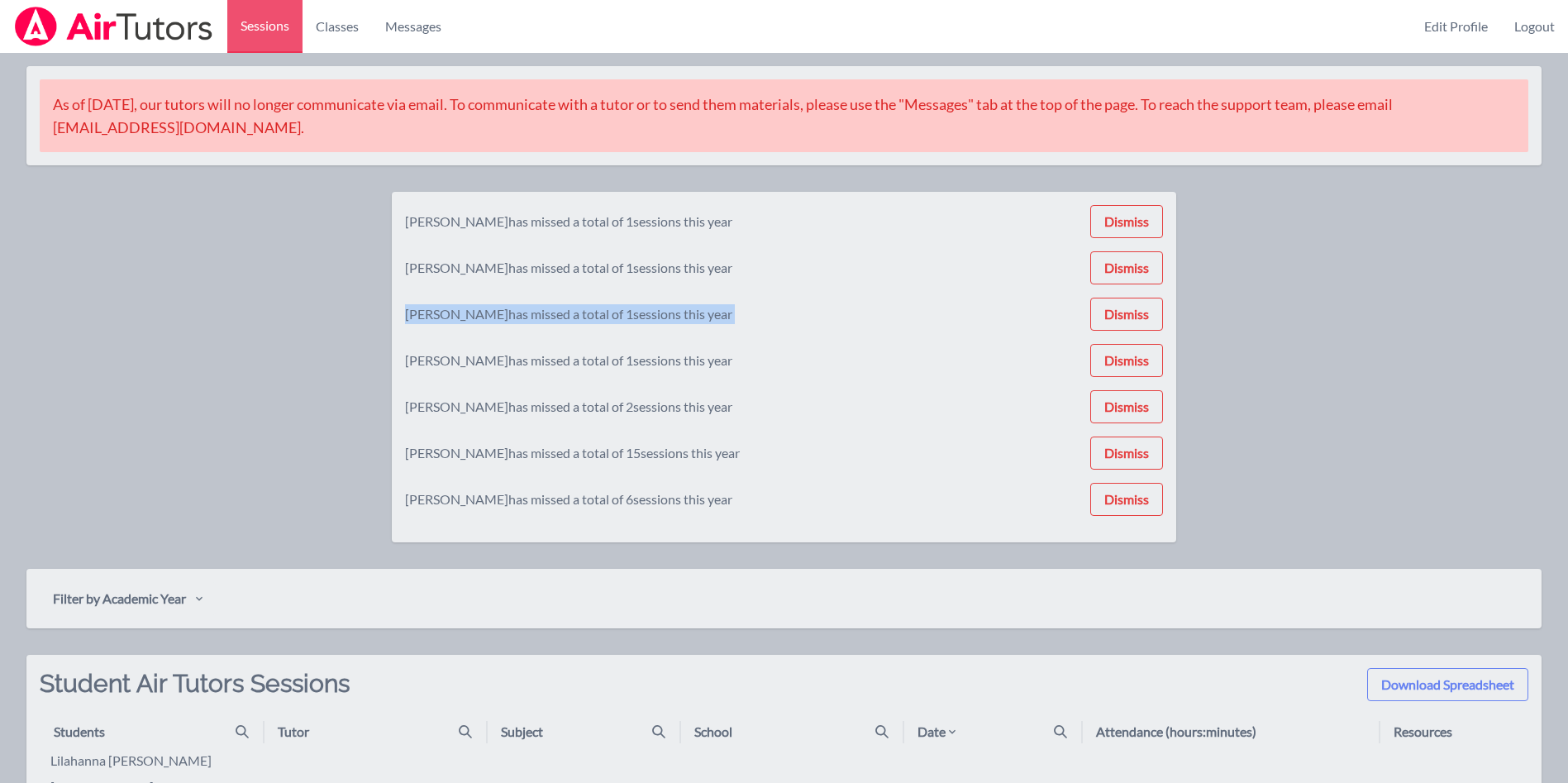
click at [1141, 207] on div "[PERSON_NAME] has missed a total of 1 sessions this year Dismiss [PERSON_NAME] …" at bounding box center [784, 367] width 758 height 324
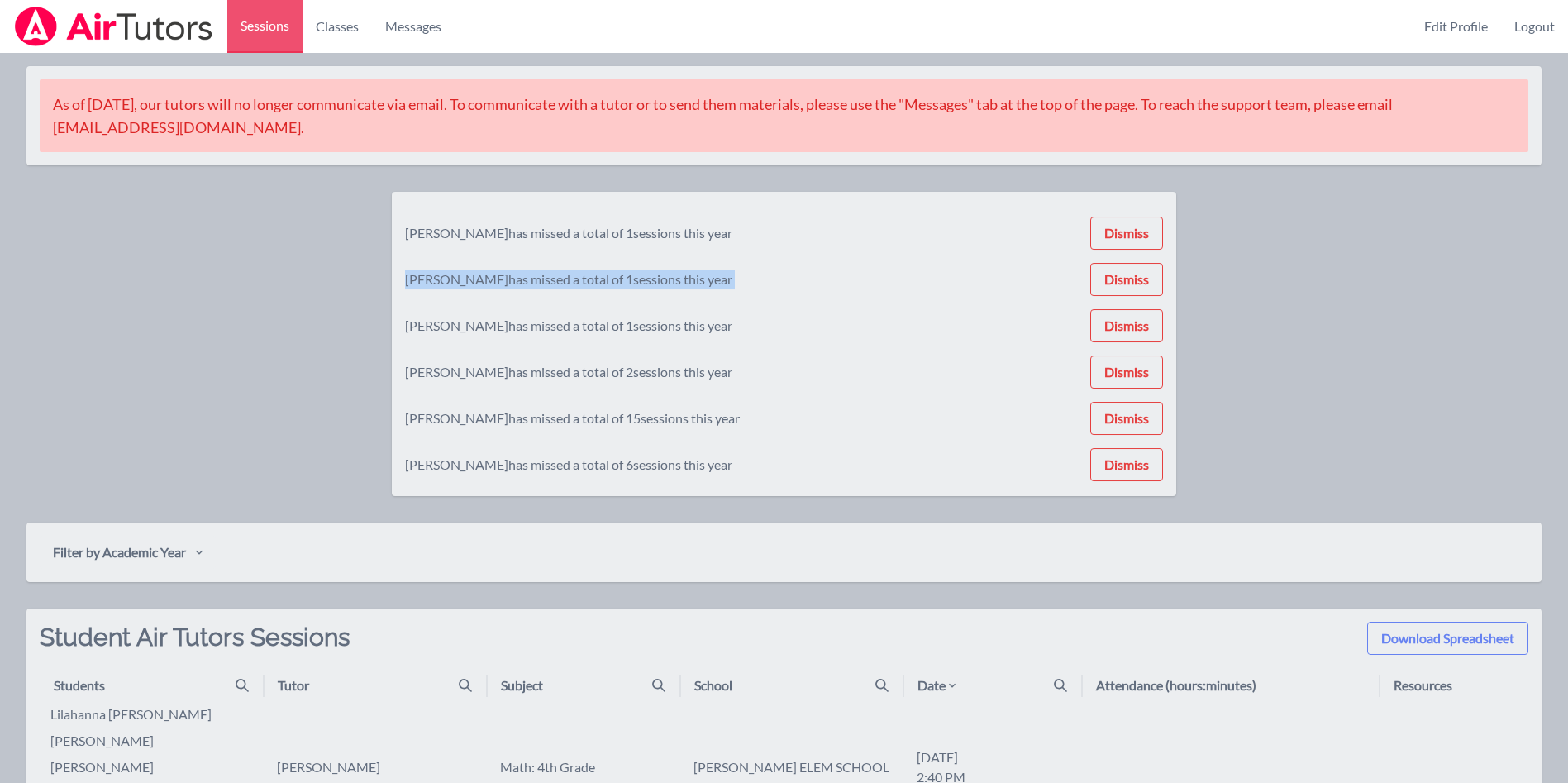
click at [1141, 207] on div "[PERSON_NAME] has missed a total of 1 sessions this year Dismiss [PERSON_NAME] …" at bounding box center [784, 344] width 758 height 278
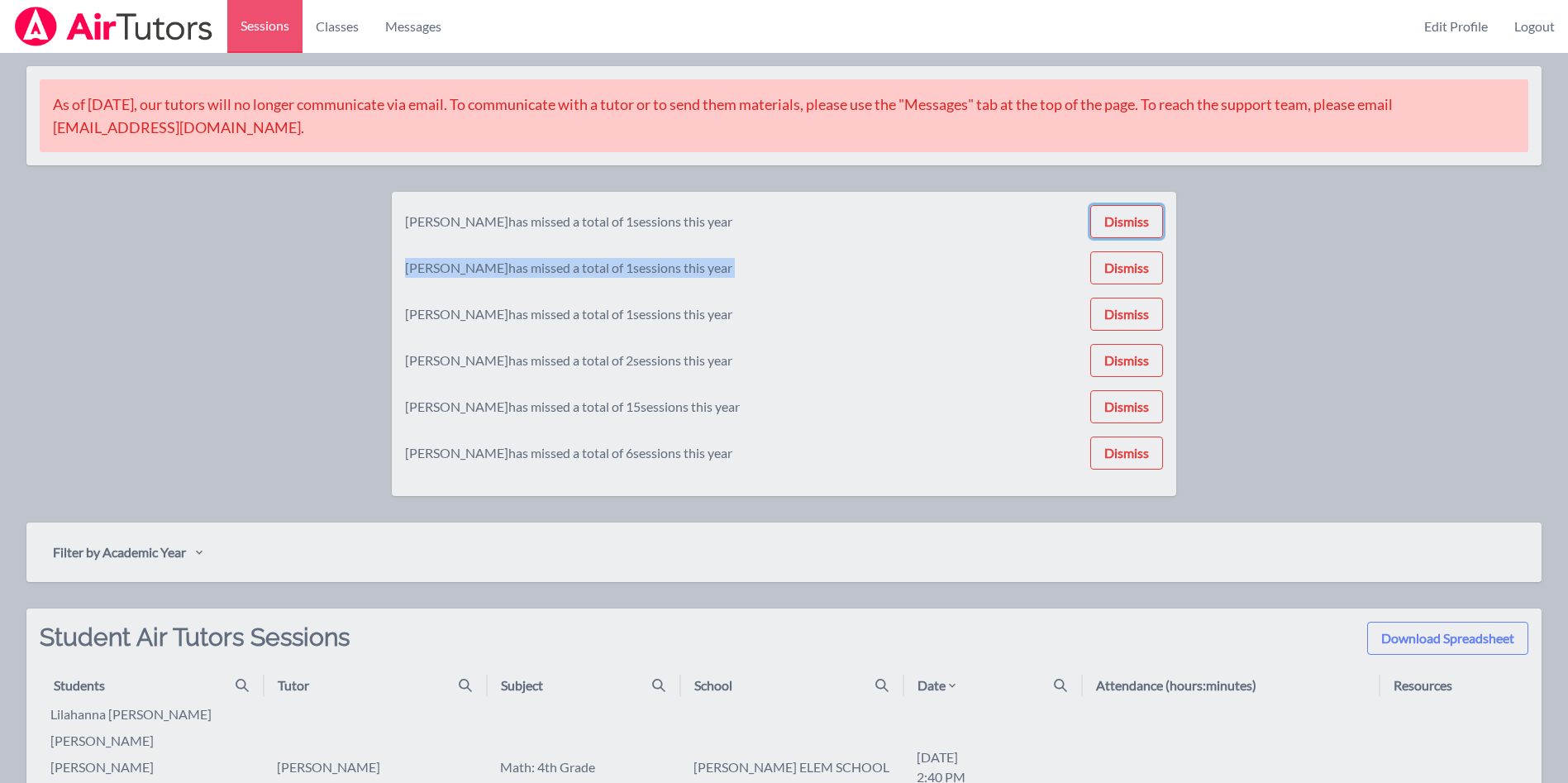
click at [1141, 207] on button "Dismiss" at bounding box center [1127, 222] width 73 height 33
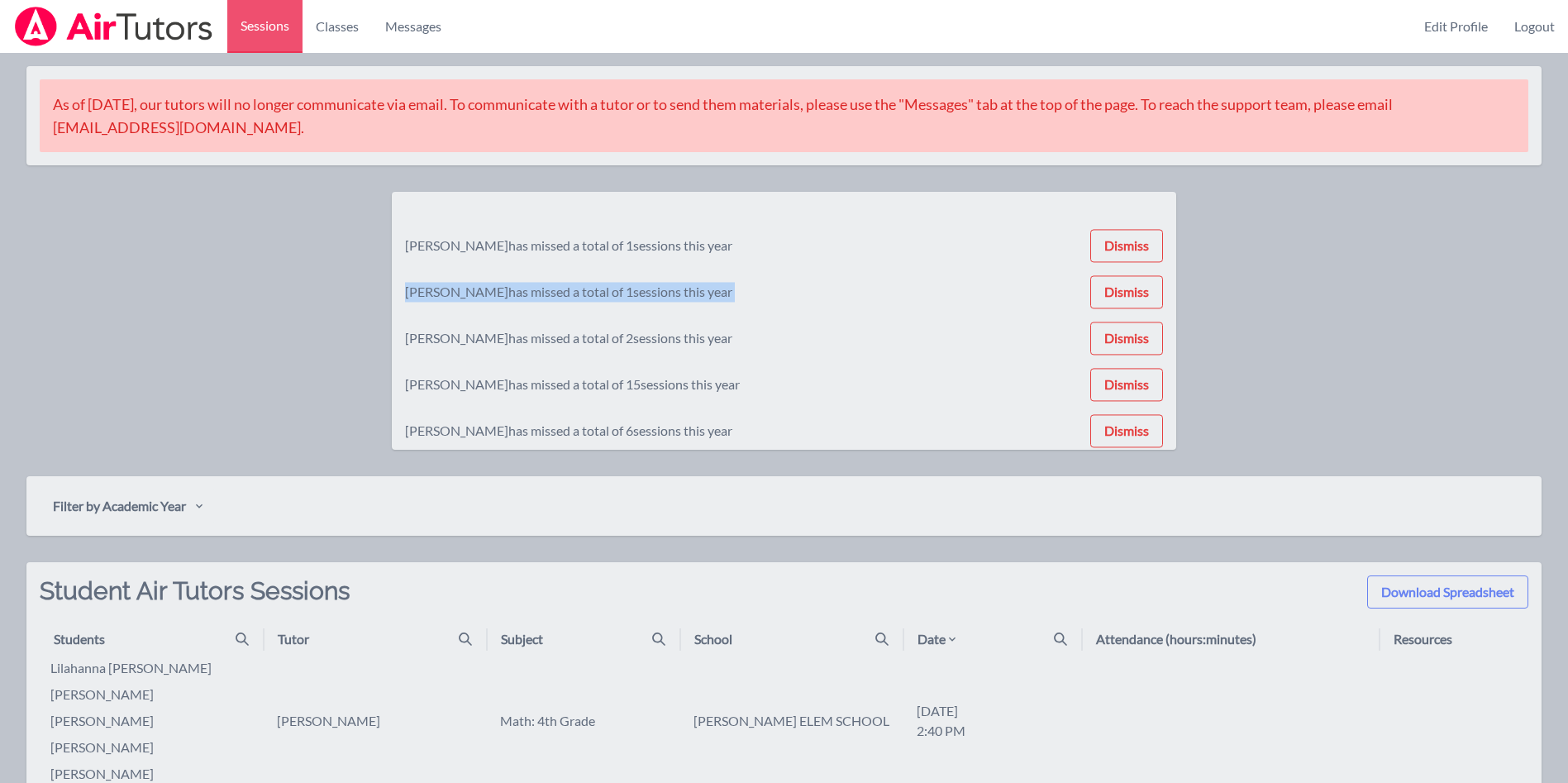
click at [1141, 207] on div "[PERSON_NAME] has missed a total of 1 sessions this year Dismiss [PERSON_NAME] …" at bounding box center [784, 321] width 758 height 231
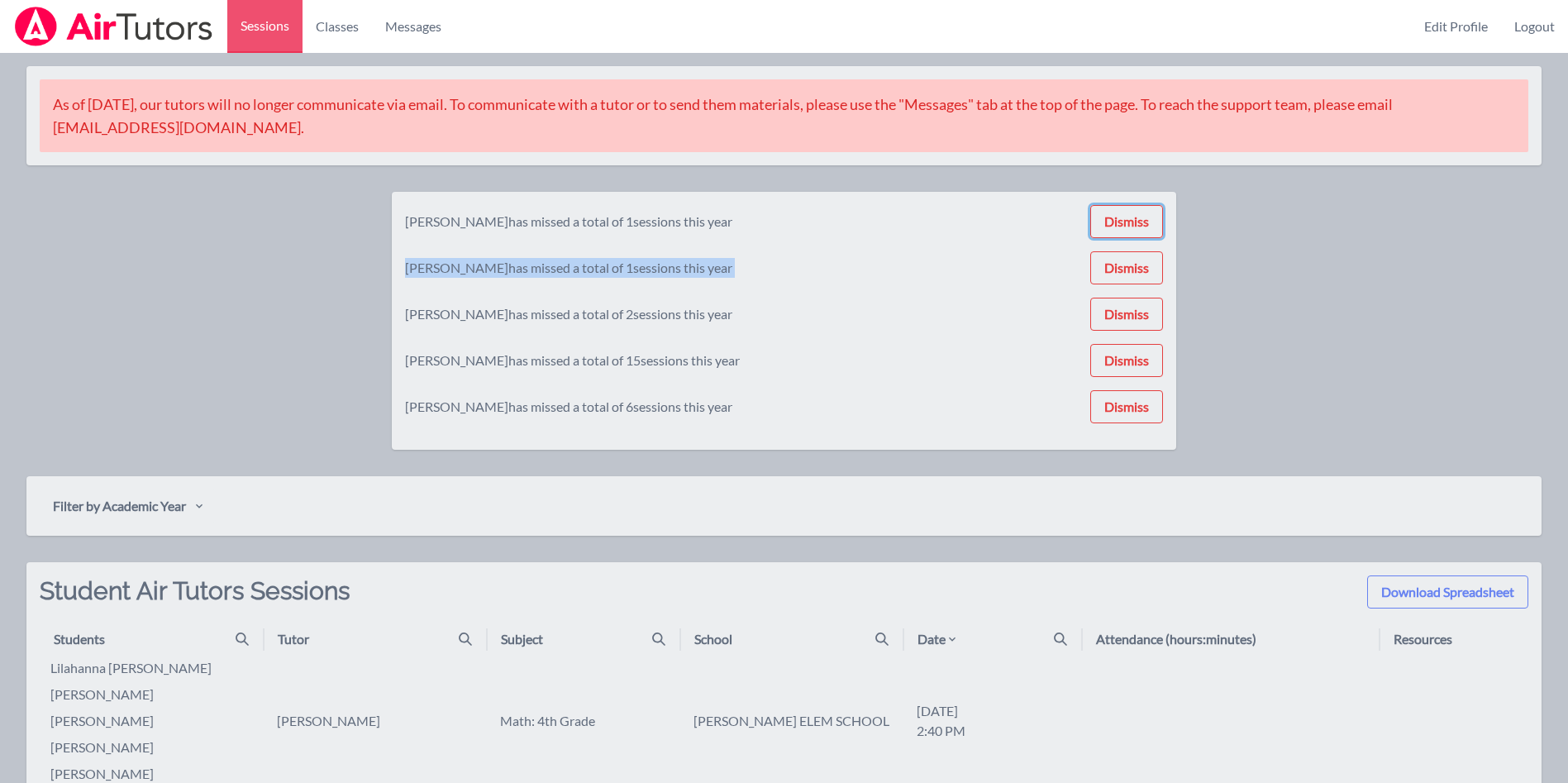
click at [1141, 207] on button "Dismiss" at bounding box center [1127, 222] width 73 height 33
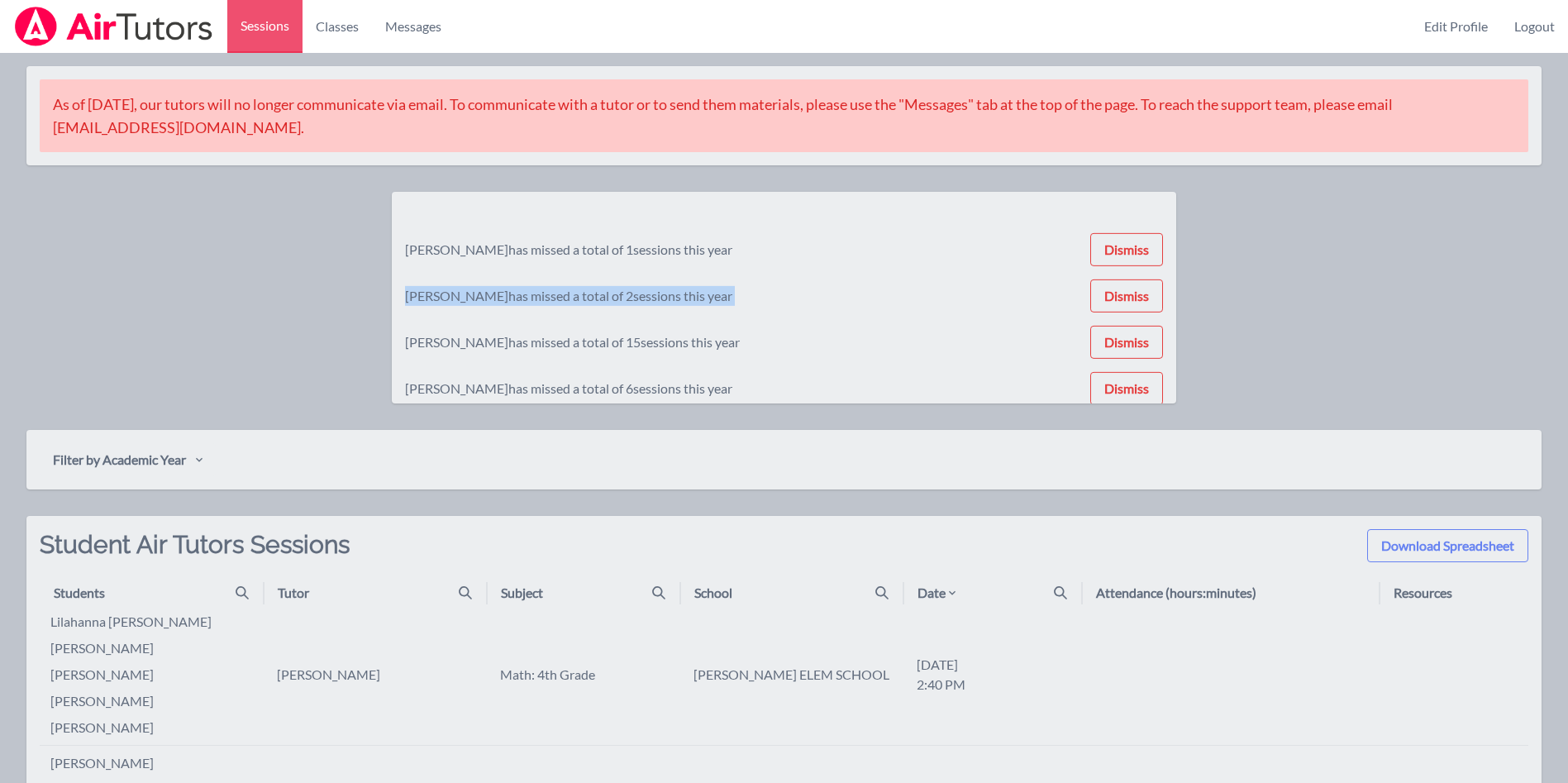
click at [1141, 207] on div "[PERSON_NAME] has missed a total of 1 sessions this year Dismiss [PERSON_NAME] …" at bounding box center [784, 298] width 758 height 185
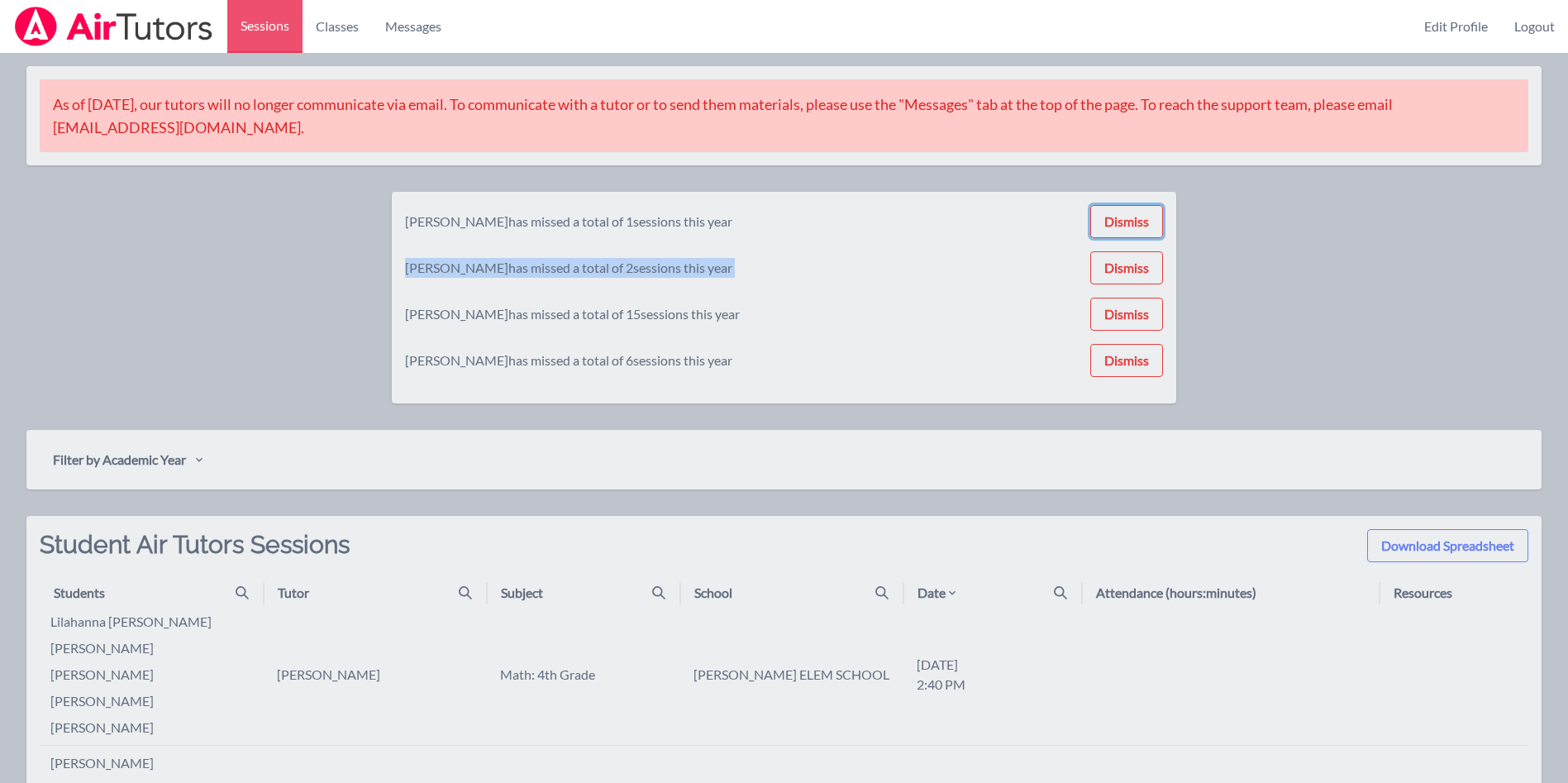
click at [1141, 207] on button "Dismiss" at bounding box center [1127, 222] width 73 height 33
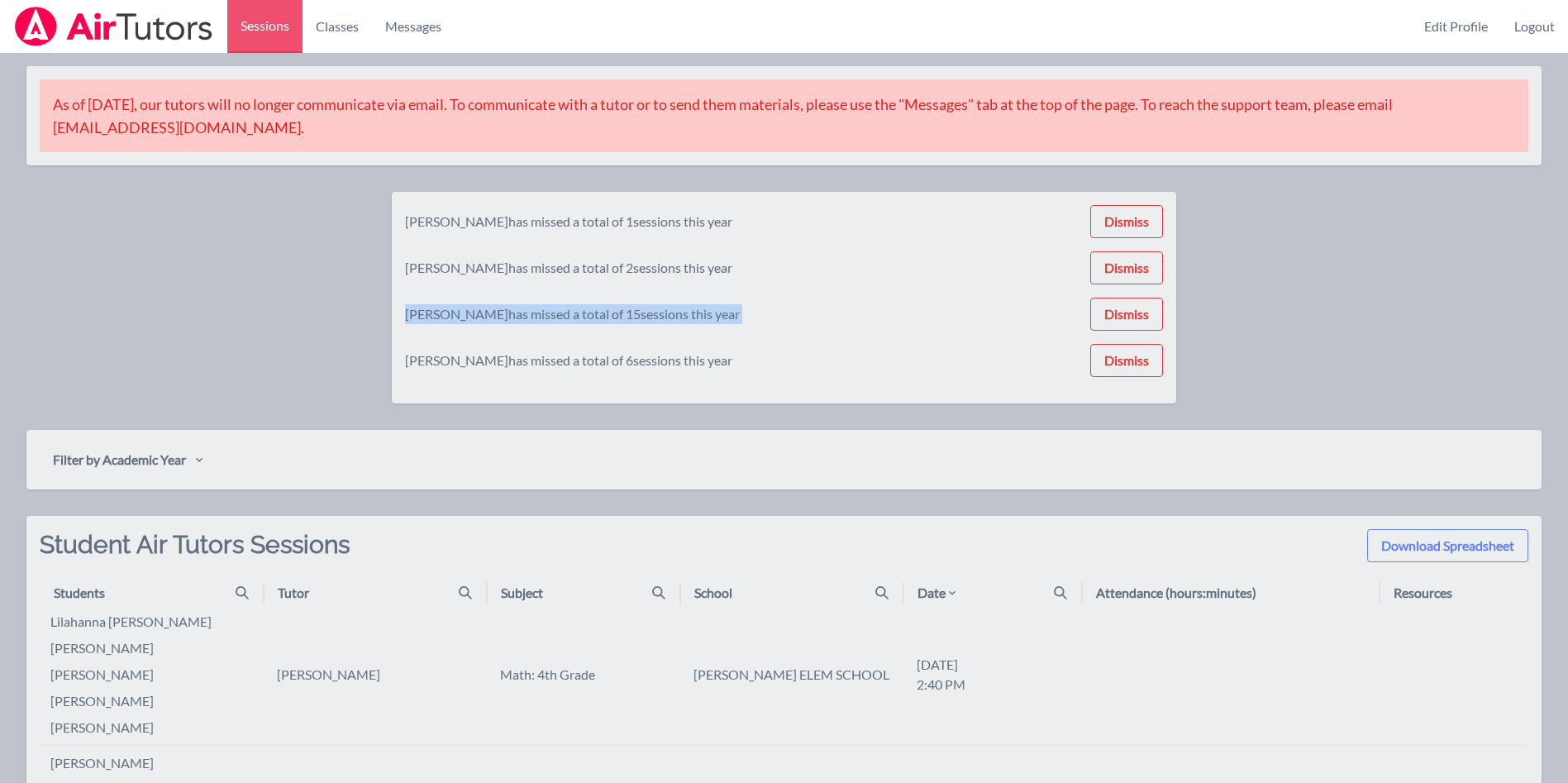
click at [1141, 207] on div "[PERSON_NAME] has missed a total of 1 sessions this year Dismiss [PERSON_NAME] …" at bounding box center [784, 298] width 758 height 185
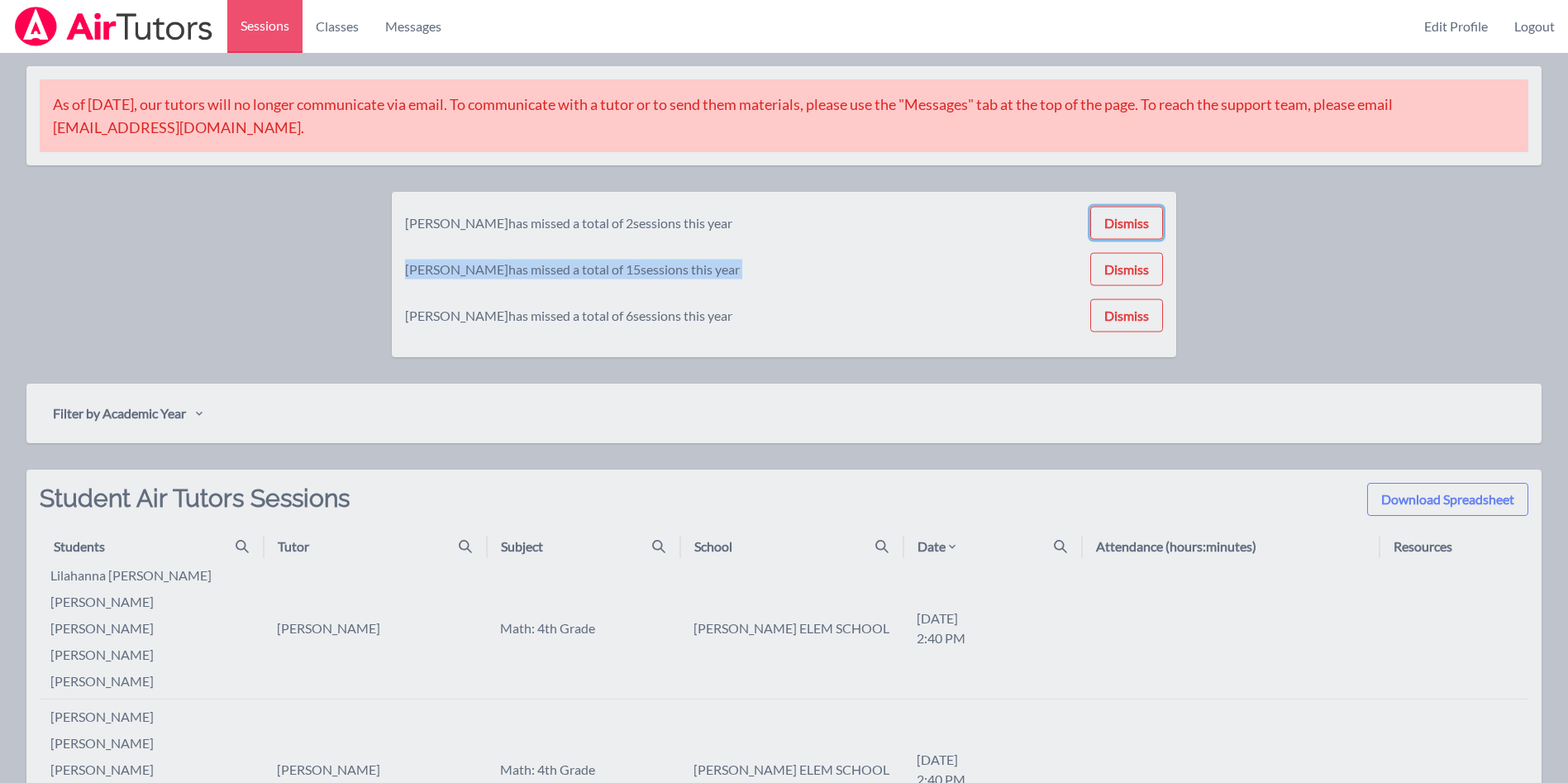
click at [1141, 207] on button "Dismiss" at bounding box center [1127, 222] width 73 height 33
click at [1141, 207] on button "Dismiss" at bounding box center [1127, 222] width 73 height 33
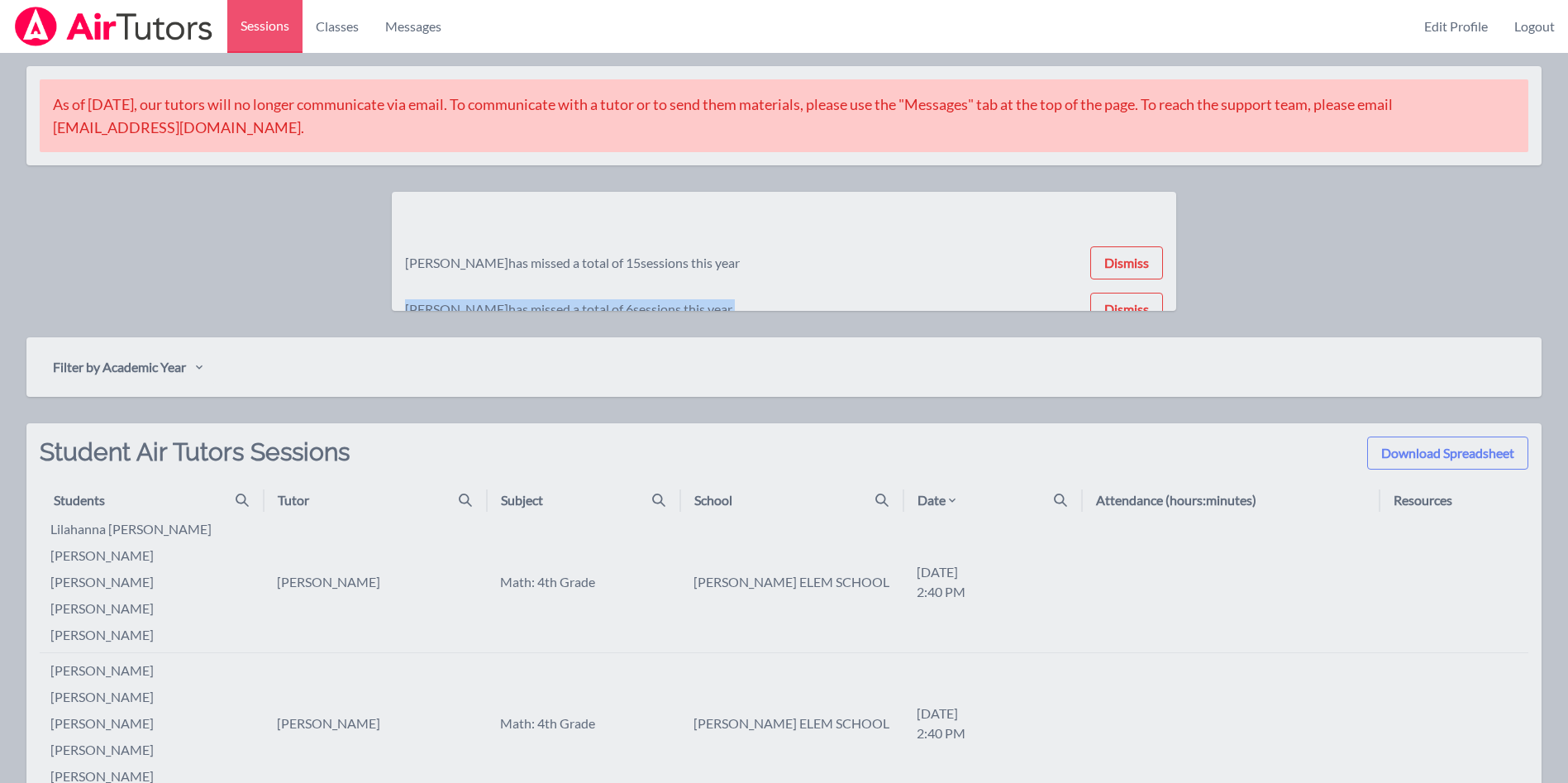
click at [1141, 207] on div "[PERSON_NAME] has missed a total of 15 sessions this year Dismiss [PERSON_NAME]…" at bounding box center [784, 252] width 758 height 93
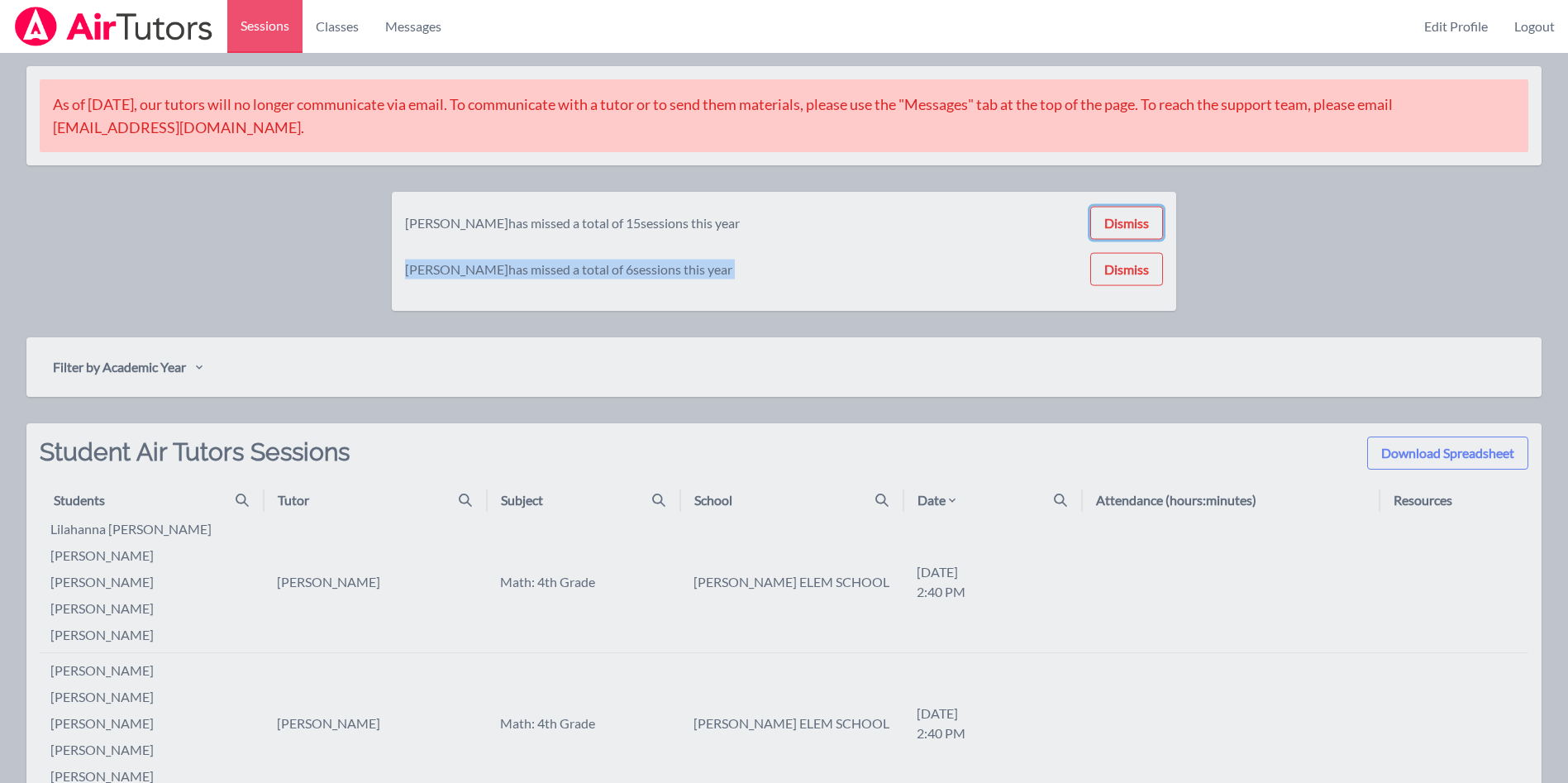
click at [1141, 207] on button "Dismiss" at bounding box center [1127, 222] width 73 height 33
click at [1141, 207] on button "Dismiss" at bounding box center [1127, 222] width 73 height 33
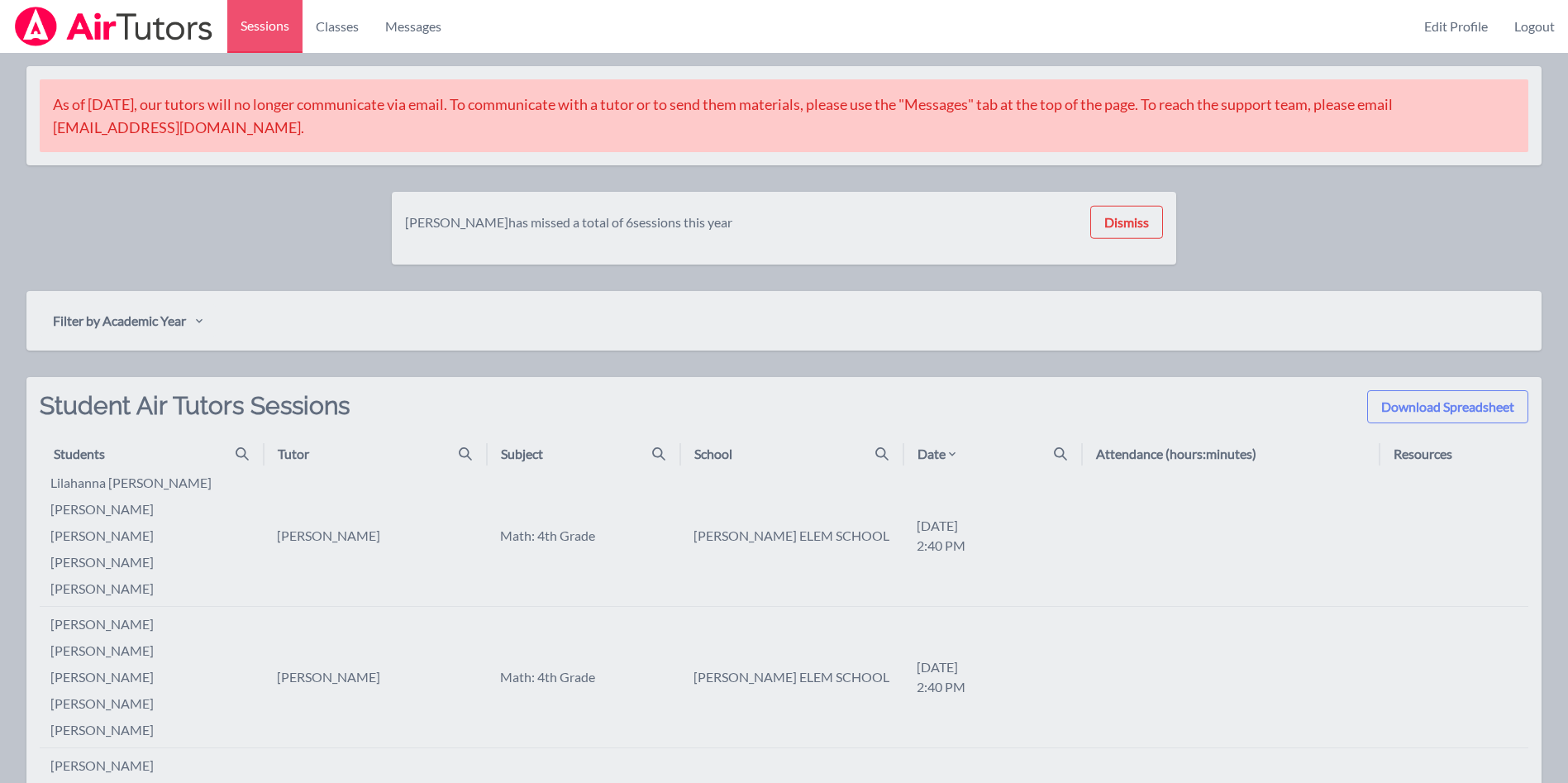
click at [1141, 207] on div "[PERSON_NAME] has missed a total of 6 sessions this year Dismiss" at bounding box center [784, 229] width 758 height 46
click at [1141, 207] on button "Dismiss" at bounding box center [1127, 222] width 73 height 33
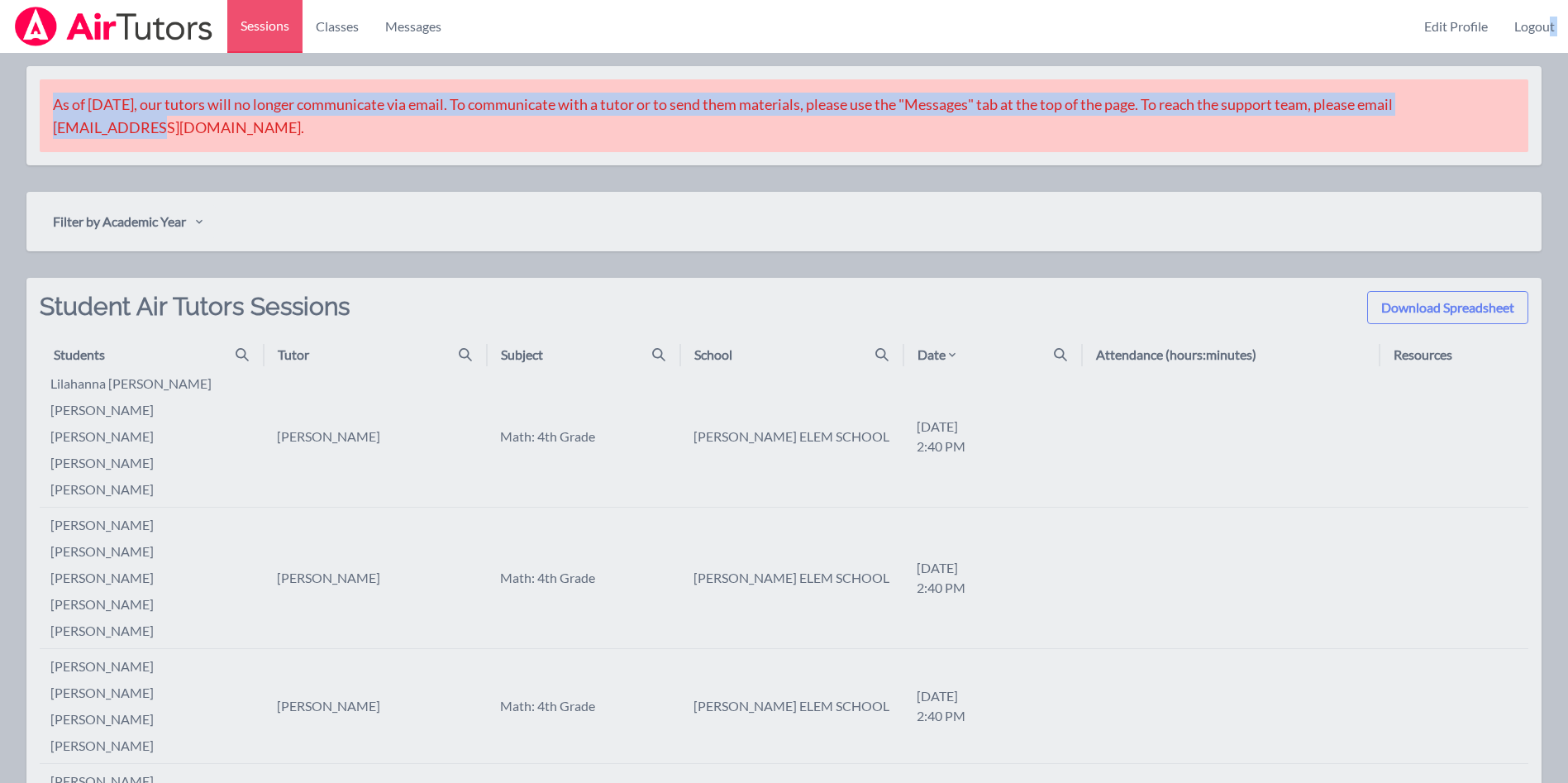
drag, startPoint x: 1552, startPoint y: 44, endPoint x: 1532, endPoint y: 74, distance: 36.1
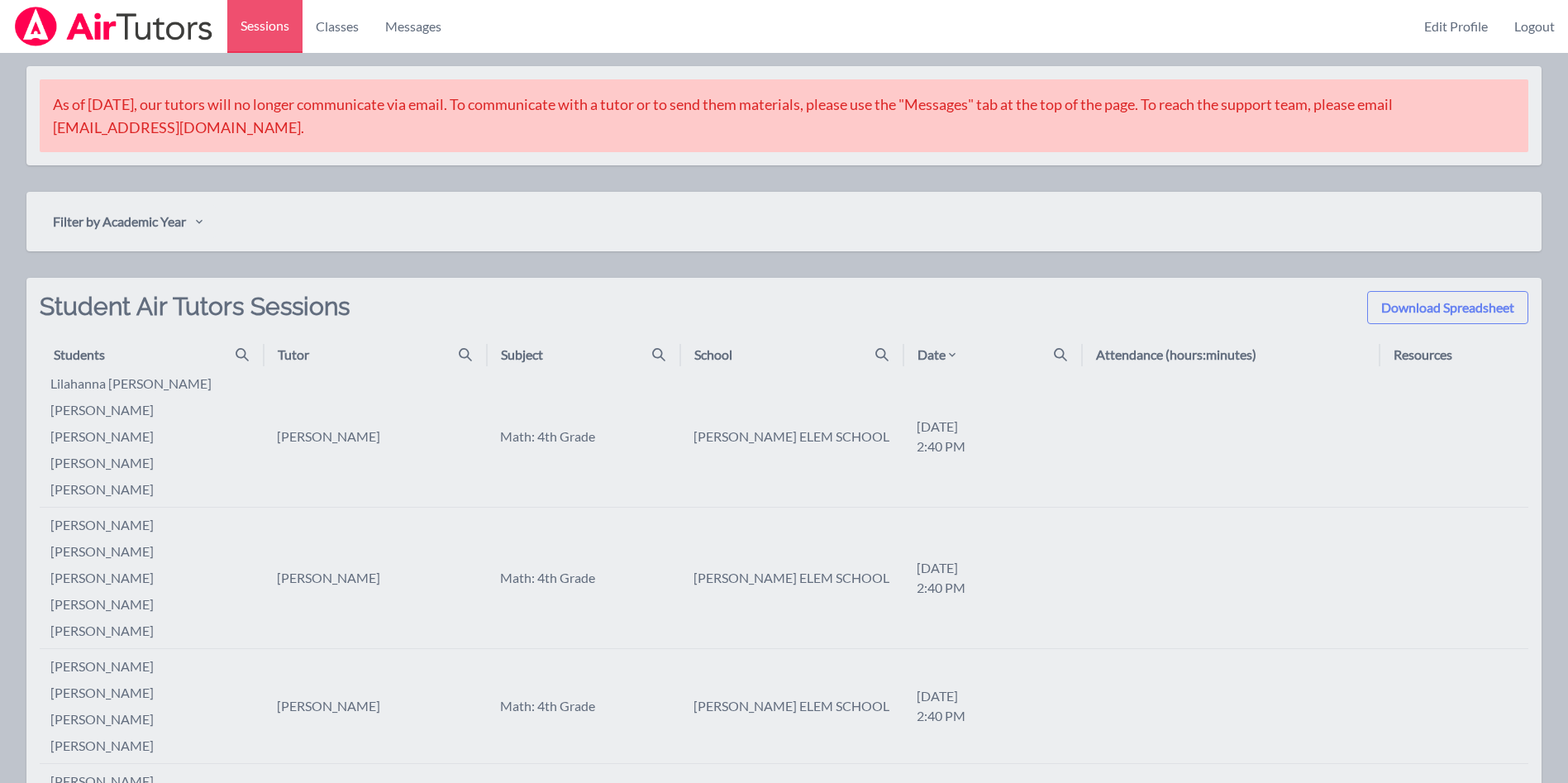
click at [1535, 14] on link "Logout" at bounding box center [1534, 26] width 67 height 52
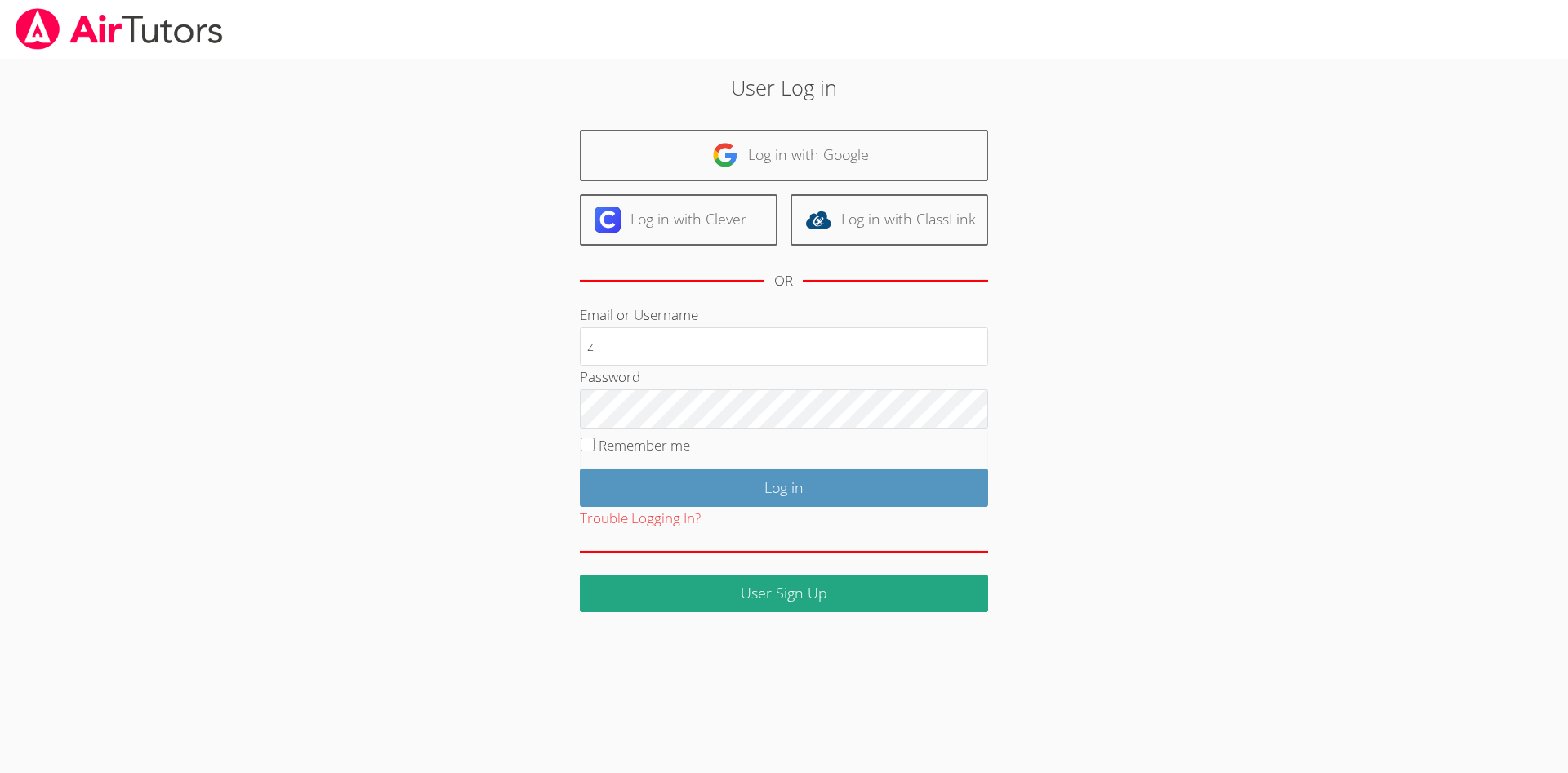
type input "[PERSON_NAME][EMAIL_ADDRESS][DOMAIN_NAME]"
click at [750, 486] on input "Log in" at bounding box center [784, 488] width 408 height 39
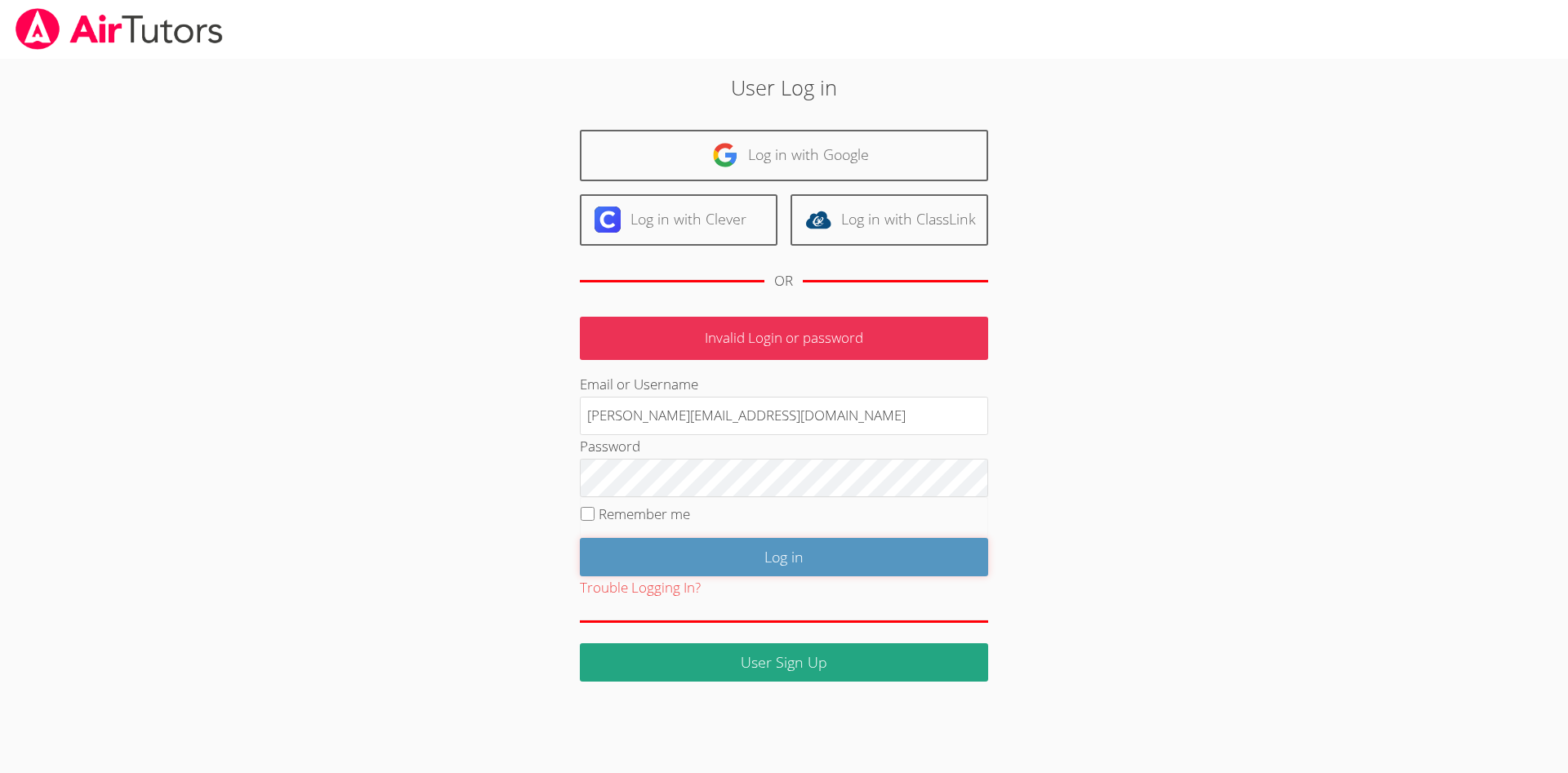
click at [772, 540] on input "Log in" at bounding box center [784, 558] width 408 height 39
